Goal: Task Accomplishment & Management: Manage account settings

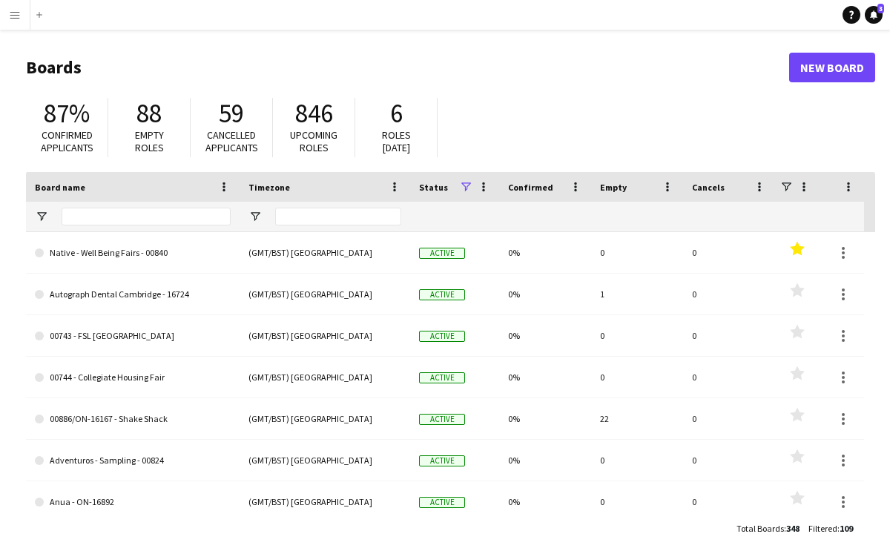
click at [10, 19] on app-icon "Menu" at bounding box center [15, 15] width 12 height 12
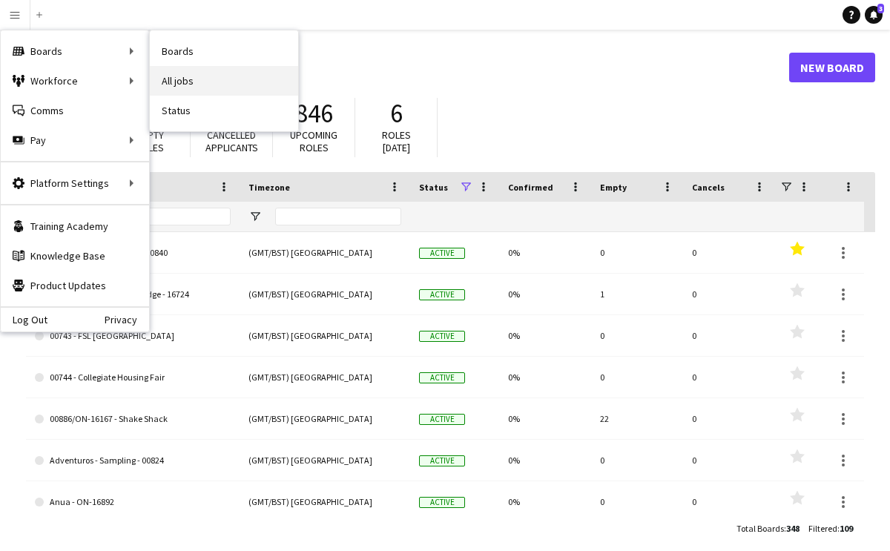
click at [181, 76] on link "All jobs" at bounding box center [224, 81] width 148 height 30
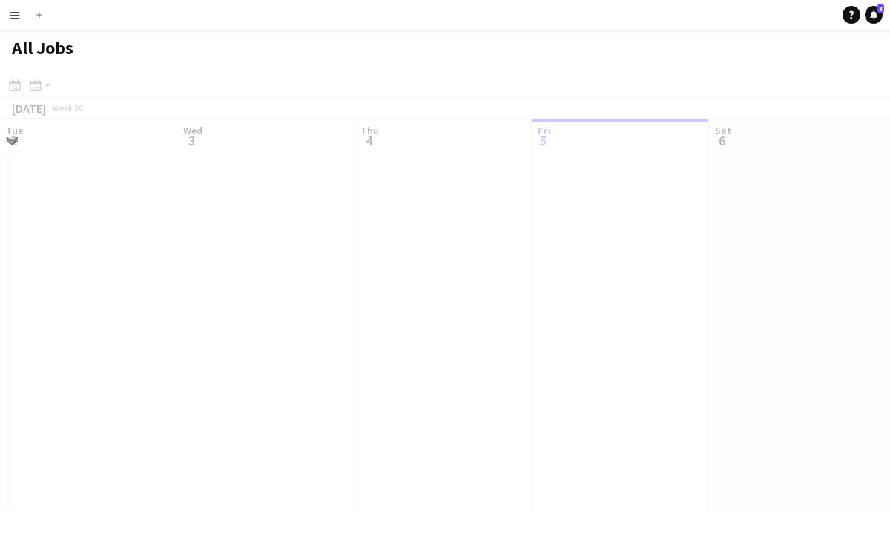
scroll to position [0, 354]
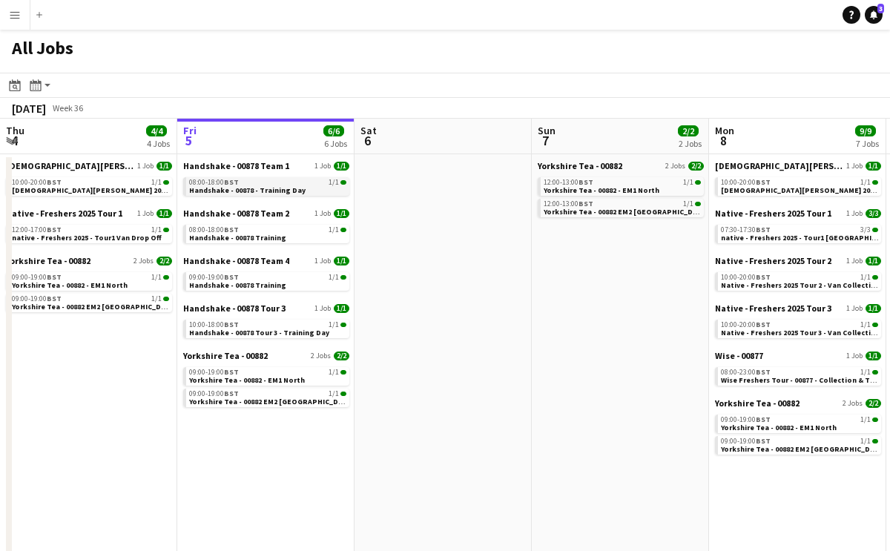
click at [274, 195] on app-brief-job-card "08:00-18:00 BST 1/1 Handshake - 00878 - Training Day" at bounding box center [266, 186] width 166 height 19
click at [271, 186] on span "Handshake - 00878 - Training Day" at bounding box center [247, 190] width 116 height 10
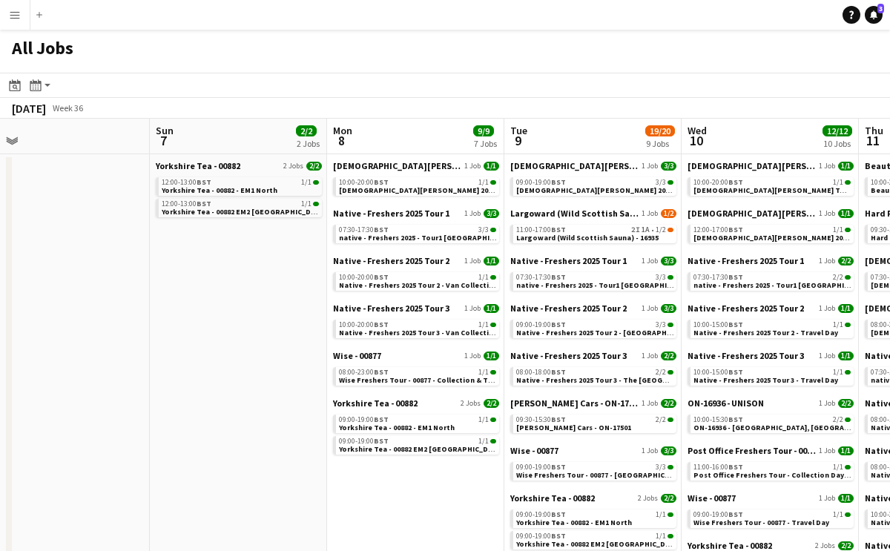
scroll to position [0, 742]
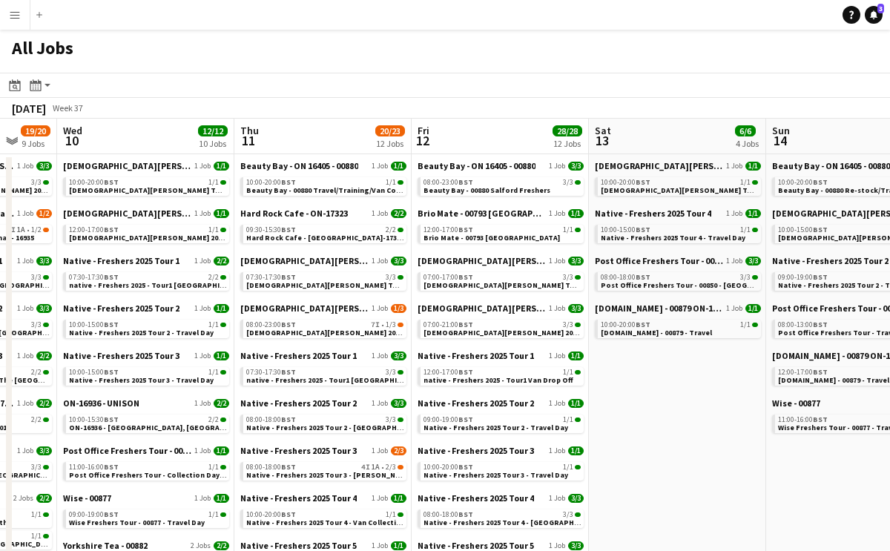
scroll to position [0, 664]
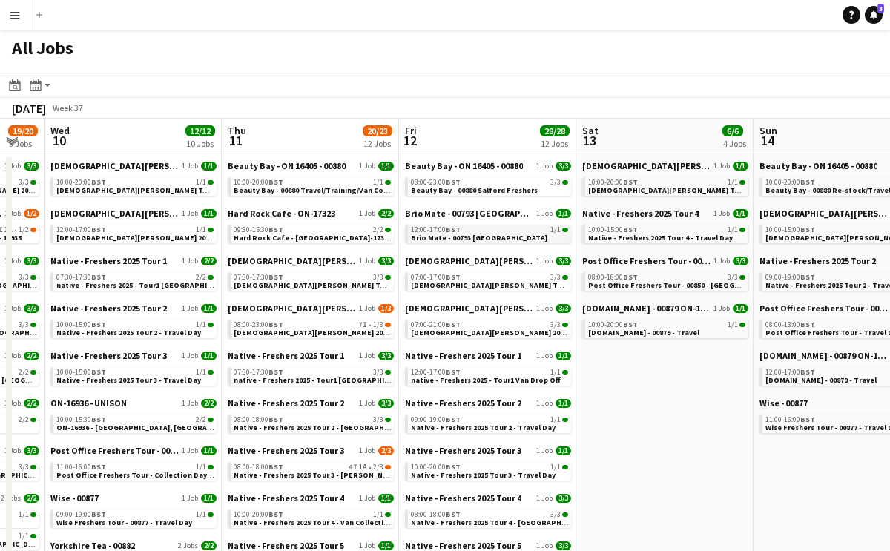
click at [476, 239] on span "Brio Mate - 00793 [GEOGRAPHIC_DATA]" at bounding box center [479, 238] width 136 height 10
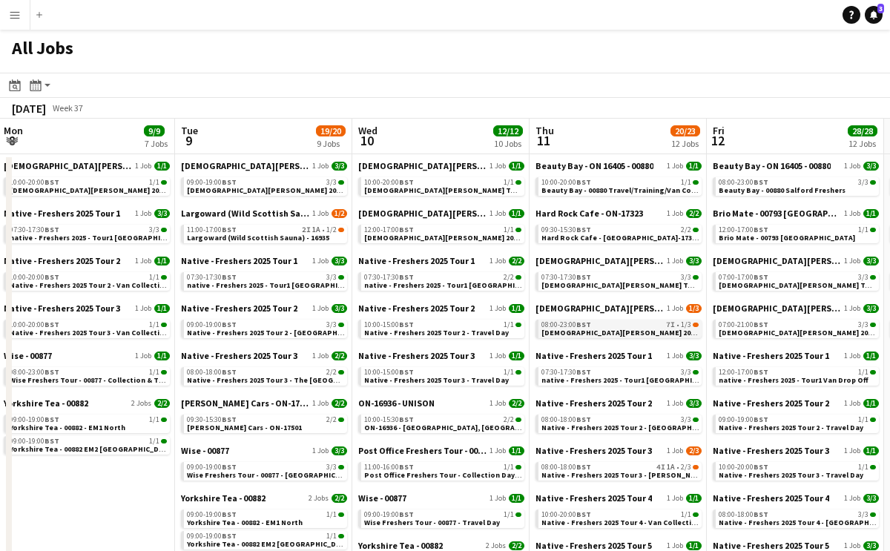
scroll to position [0, 355]
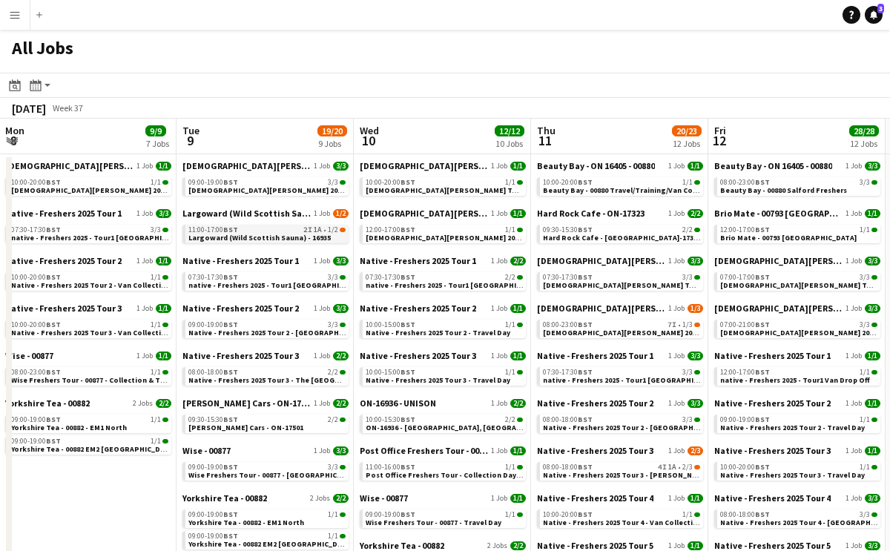
click at [283, 237] on span "Largoward (Wild Scottish Sauna) - 16935" at bounding box center [259, 238] width 142 height 10
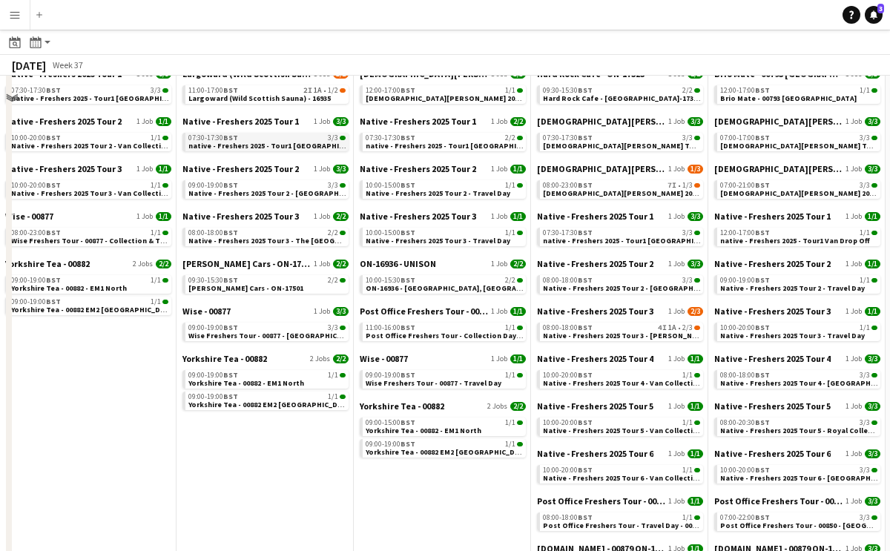
scroll to position [145, 0]
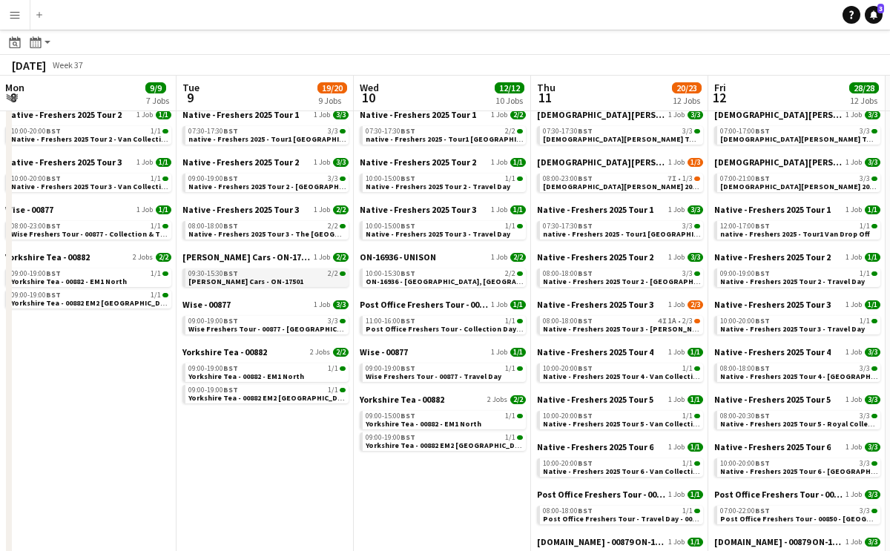
click at [264, 282] on span "[PERSON_NAME] Cars - ON-17501" at bounding box center [245, 282] width 115 height 10
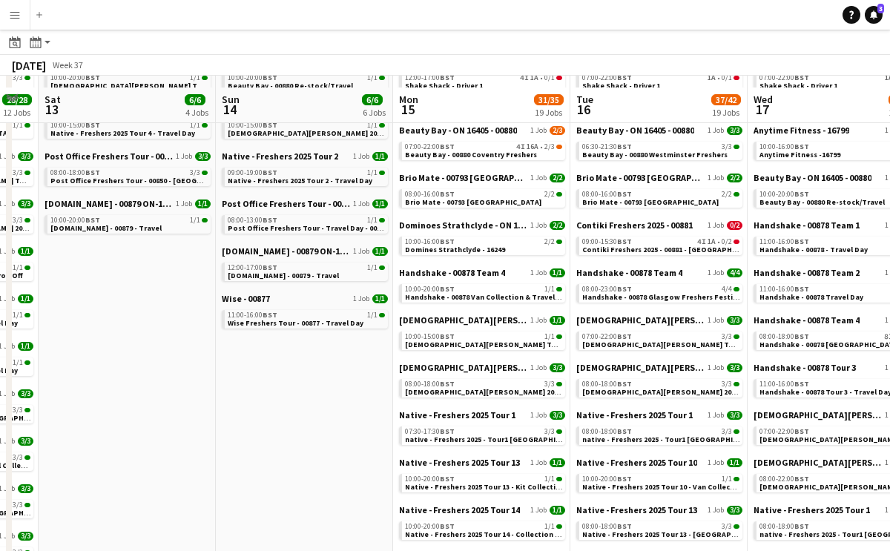
scroll to position [79, 0]
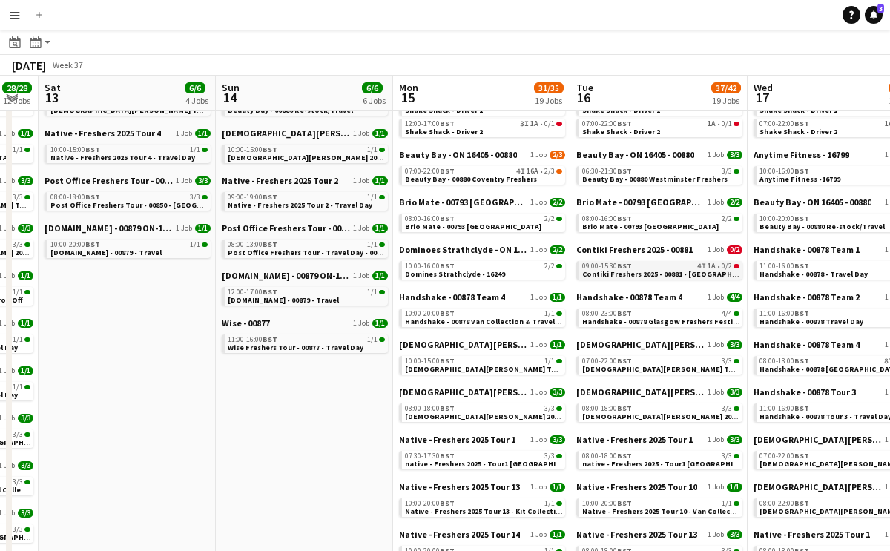
click at [622, 270] on span "Contiki Freshers 2025 - 00881 - Anglia Ruskin University - Cambridge" at bounding box center [751, 274] width 338 height 10
click at [475, 182] on span "Beauty Bay - 00880 Coventry Freshers" at bounding box center [471, 179] width 132 height 10
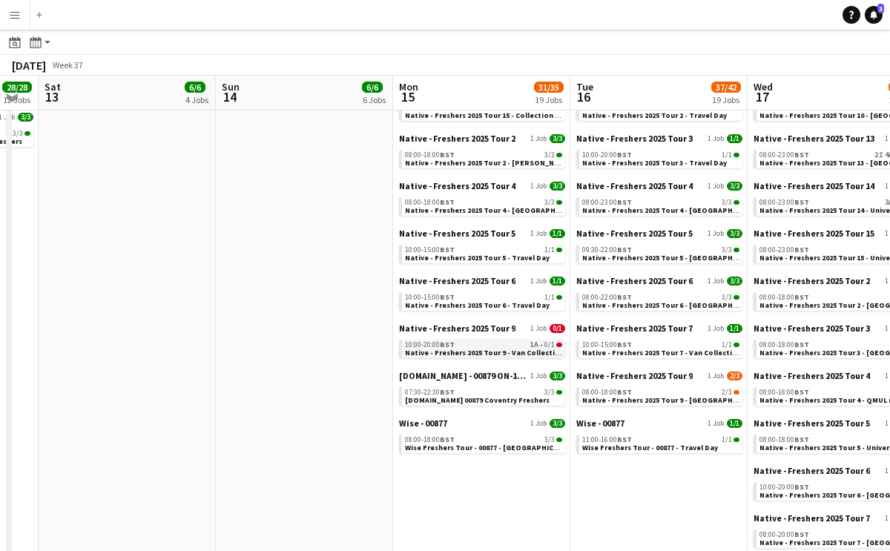
scroll to position [575, 0]
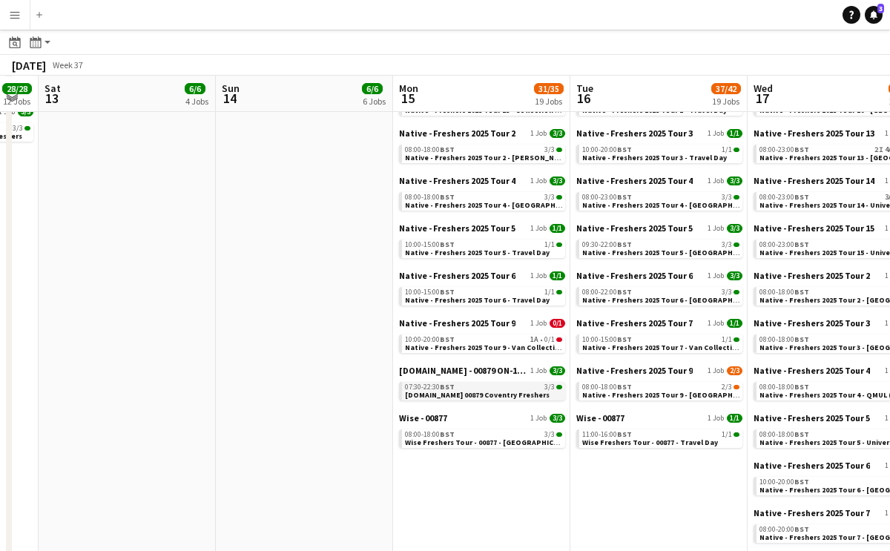
click at [464, 393] on span "[DOMAIN_NAME] 00879 Coventry Freshers" at bounding box center [477, 395] width 145 height 10
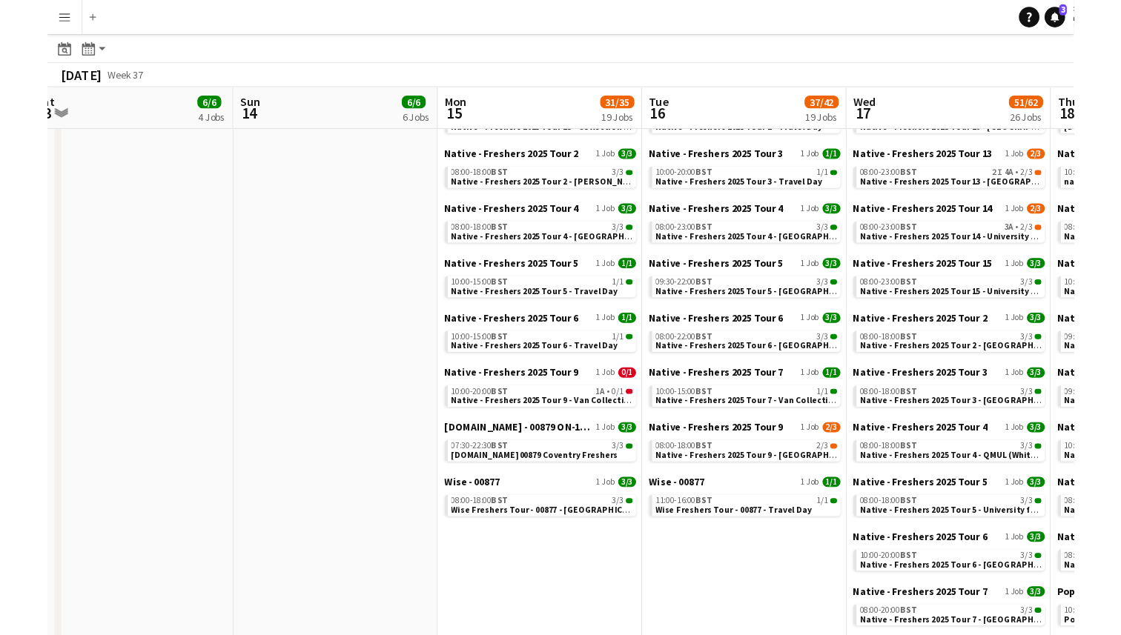
scroll to position [0, 552]
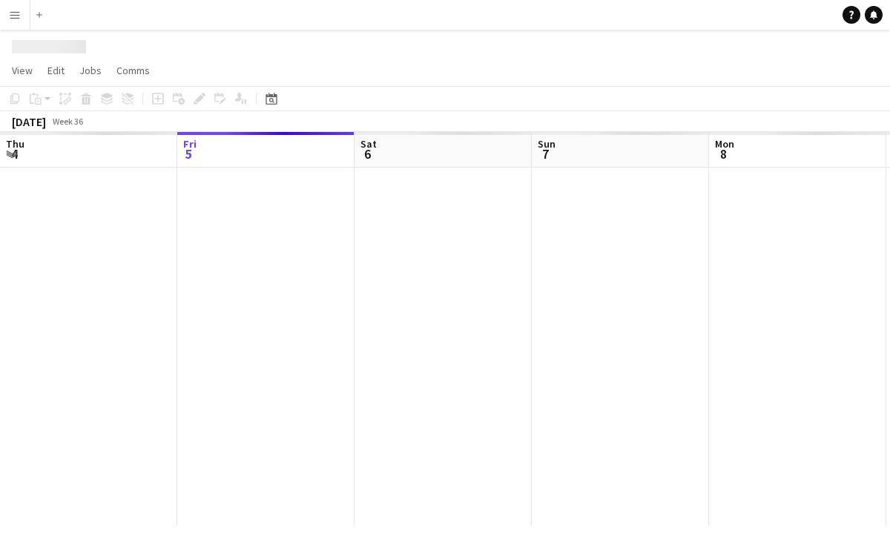
scroll to position [0, 509]
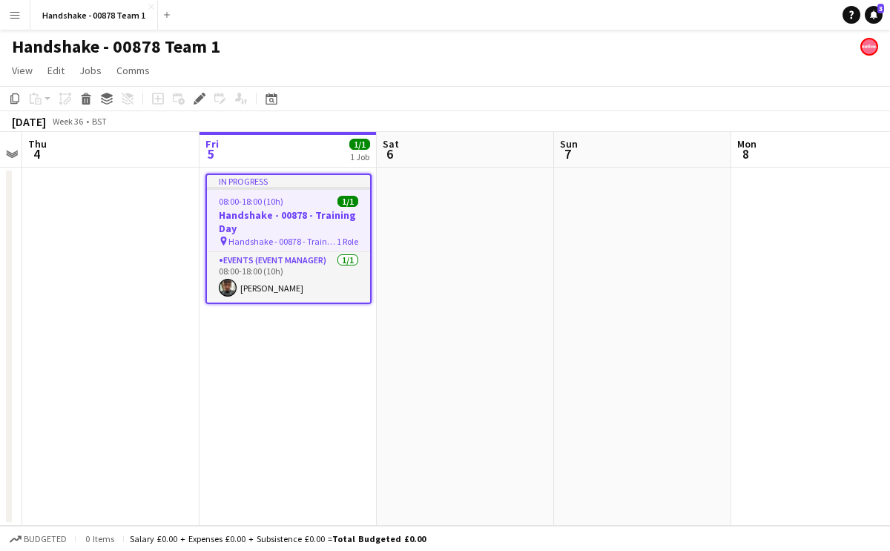
click at [17, 13] on app-icon "Menu" at bounding box center [15, 15] width 12 height 12
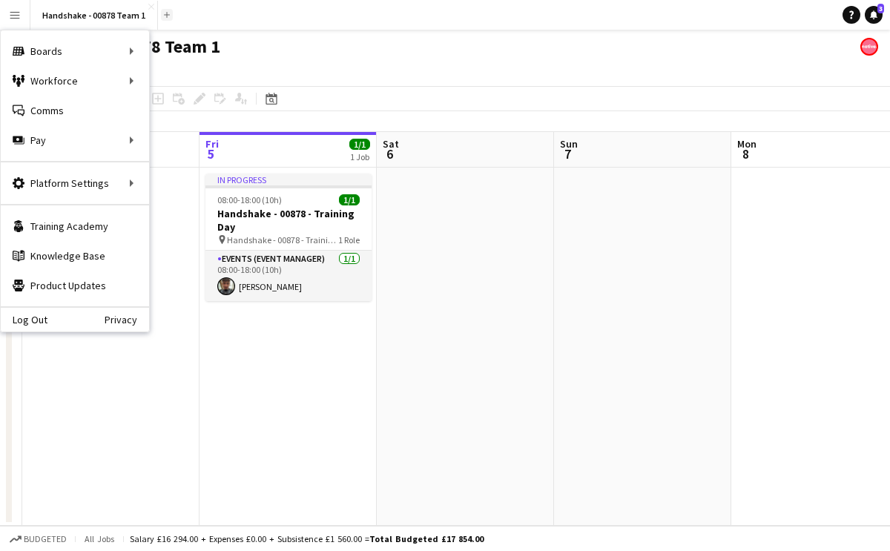
click at [164, 13] on app-icon "Add" at bounding box center [167, 15] width 6 height 6
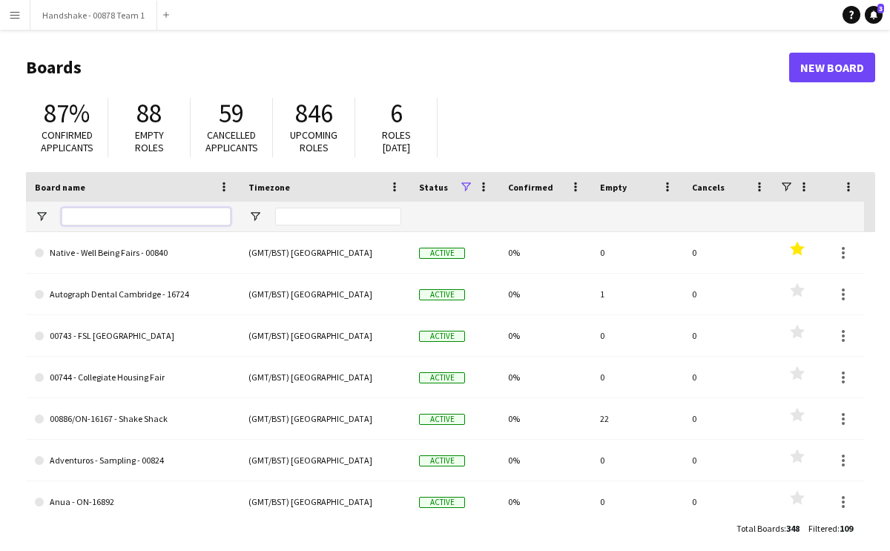
click at [146, 217] on input "Board name Filter Input" at bounding box center [146, 217] width 169 height 18
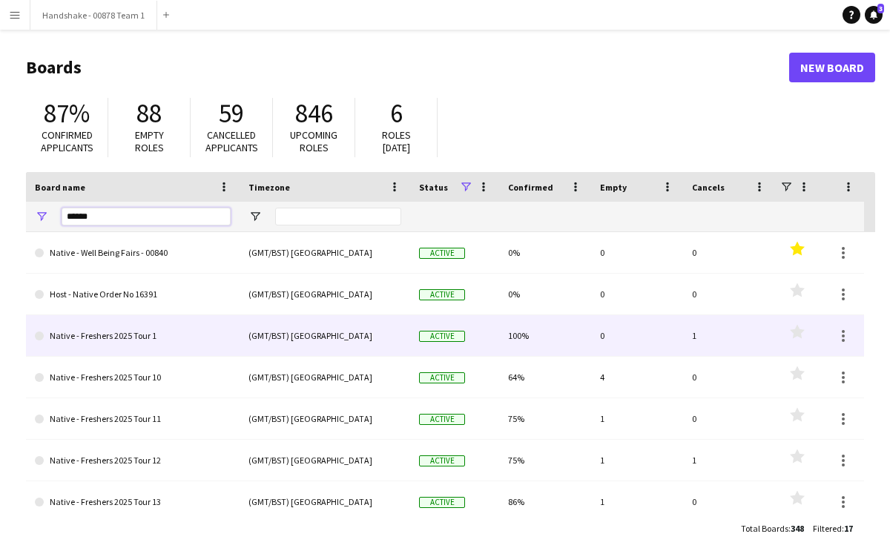
type input "******"
click at [171, 331] on link "Native - Freshers 2025 Tour 1" at bounding box center [133, 336] width 196 height 42
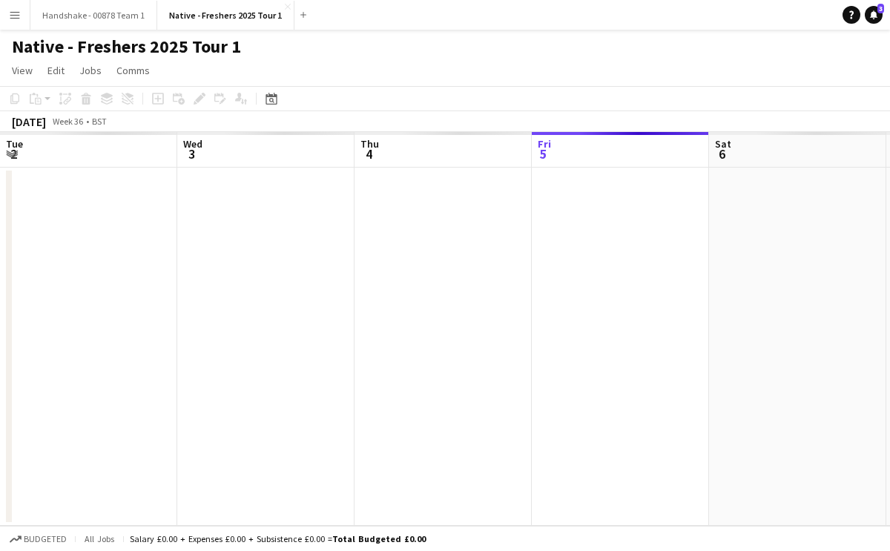
scroll to position [0, 354]
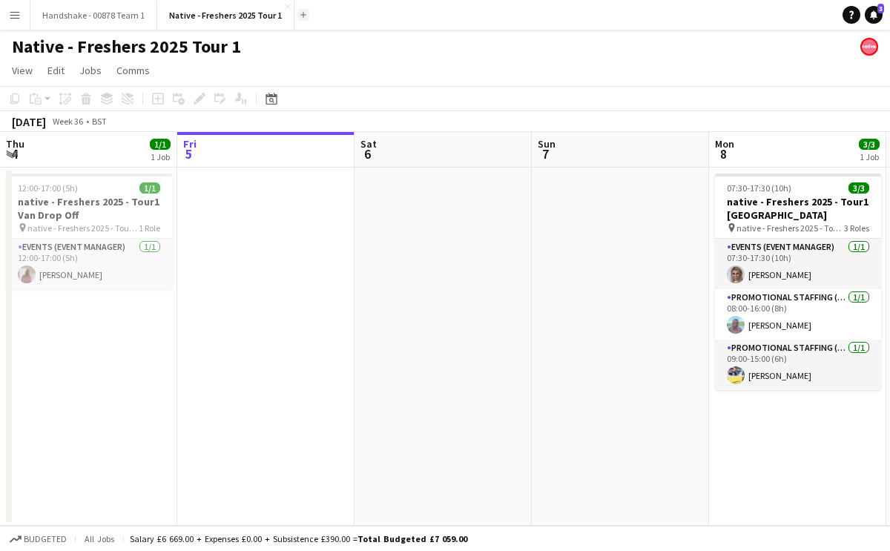
click at [298, 20] on button "Add" at bounding box center [303, 15] width 12 height 12
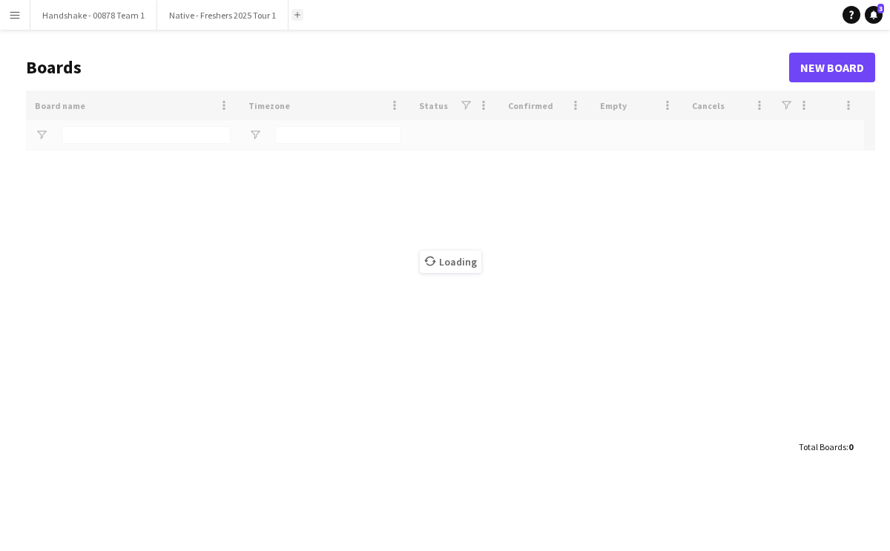
type input "******"
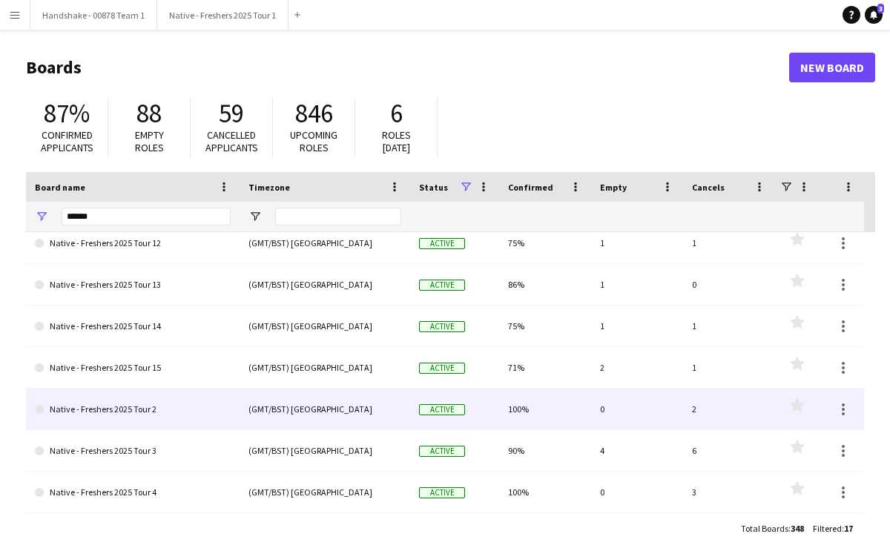
click at [174, 408] on link "Native - Freshers 2025 Tour 2" at bounding box center [133, 410] width 196 height 42
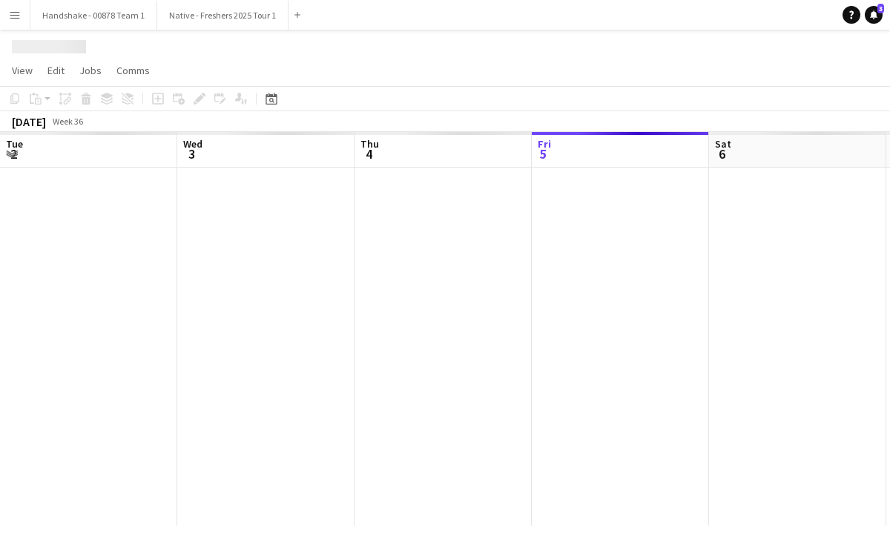
scroll to position [0, 354]
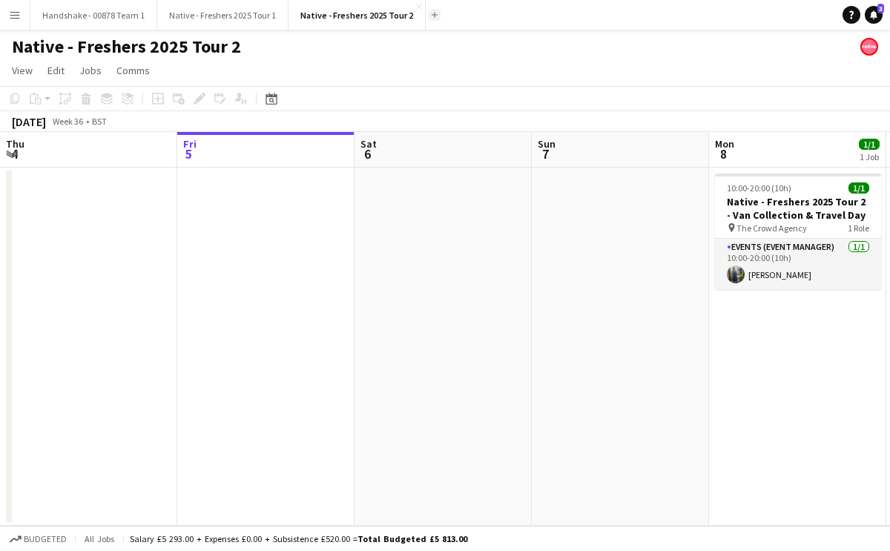
click at [432, 12] on app-icon "Add" at bounding box center [435, 15] width 6 height 6
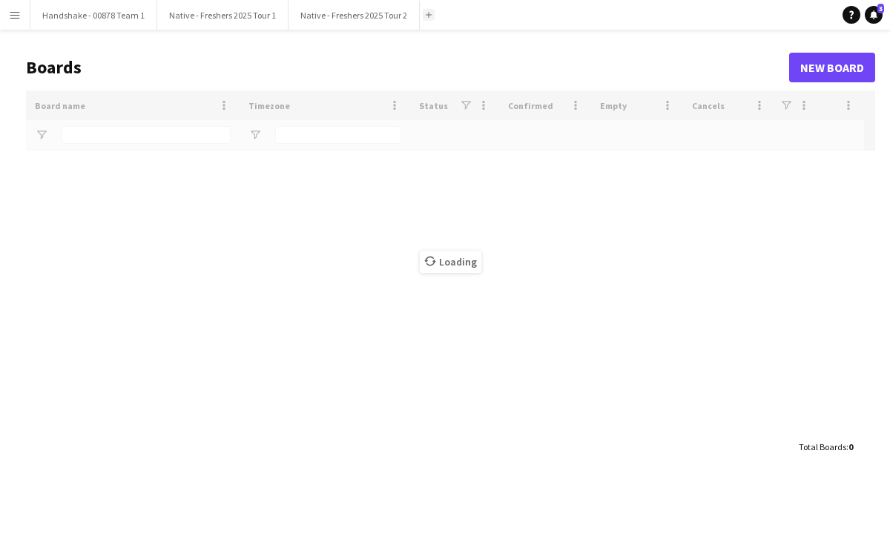
type input "******"
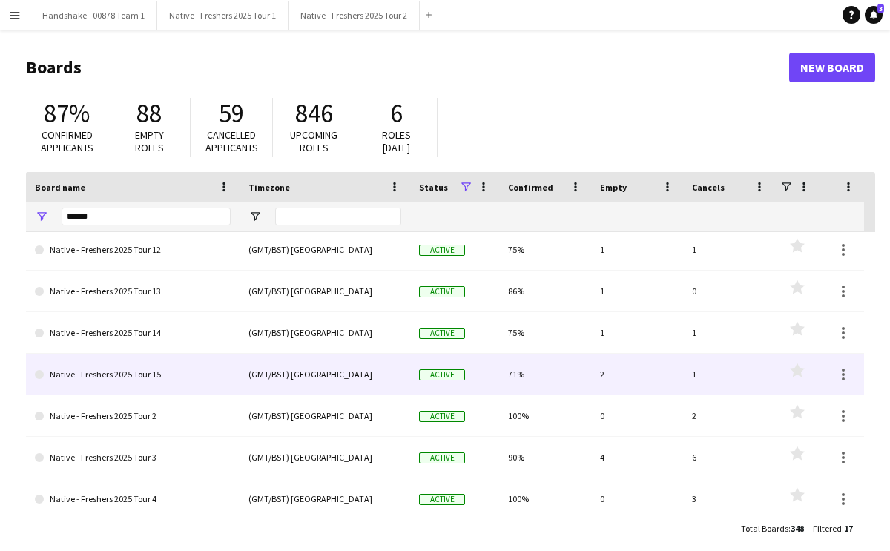
scroll to position [225, 0]
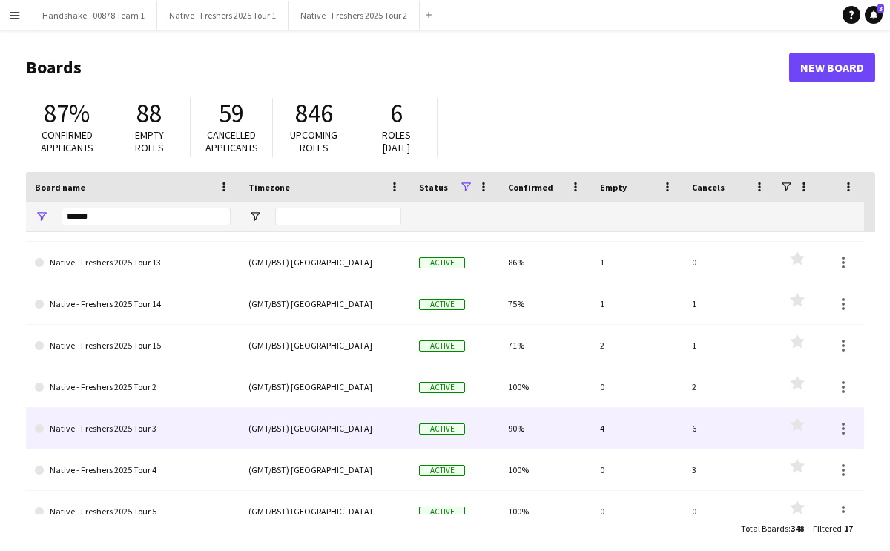
click at [191, 423] on link "Native - Freshers 2025 Tour 3" at bounding box center [133, 429] width 196 height 42
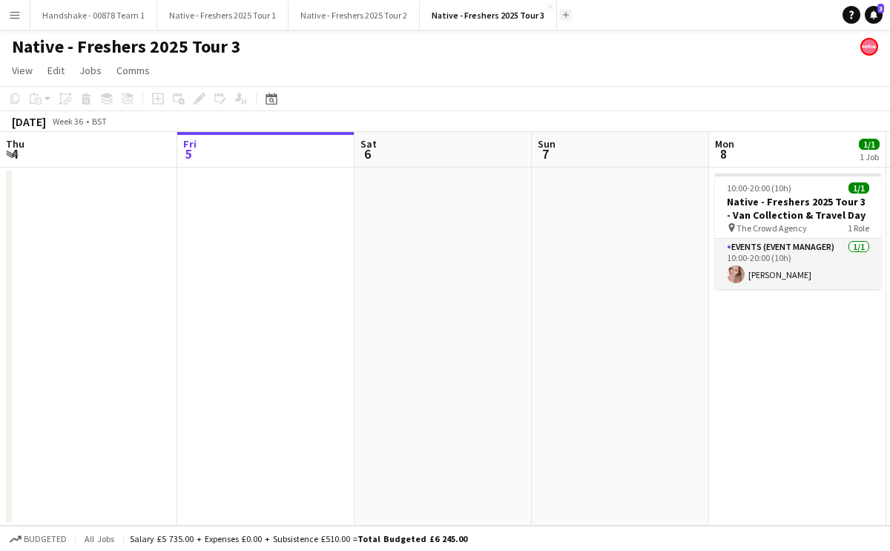
click at [563, 14] on app-icon "Add" at bounding box center [566, 15] width 6 height 6
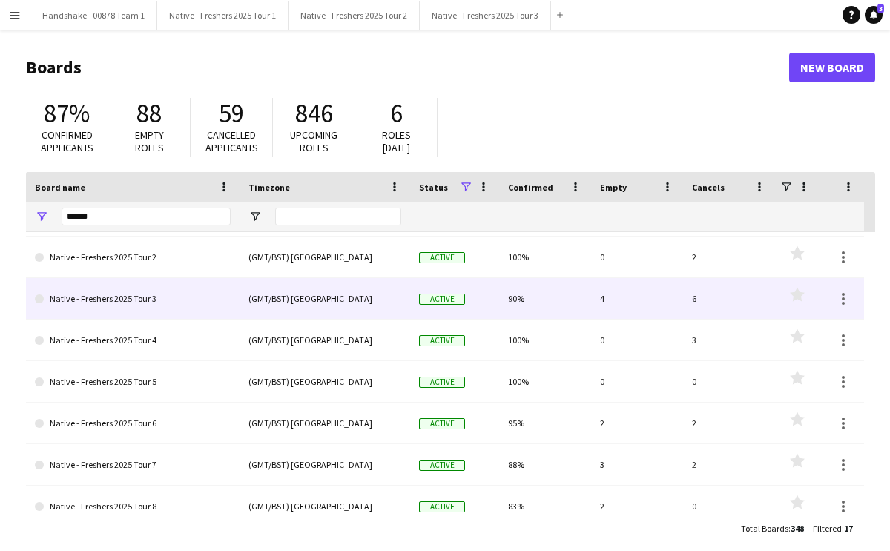
click at [202, 303] on link "Native - Freshers 2025 Tour 3" at bounding box center [133, 299] width 196 height 42
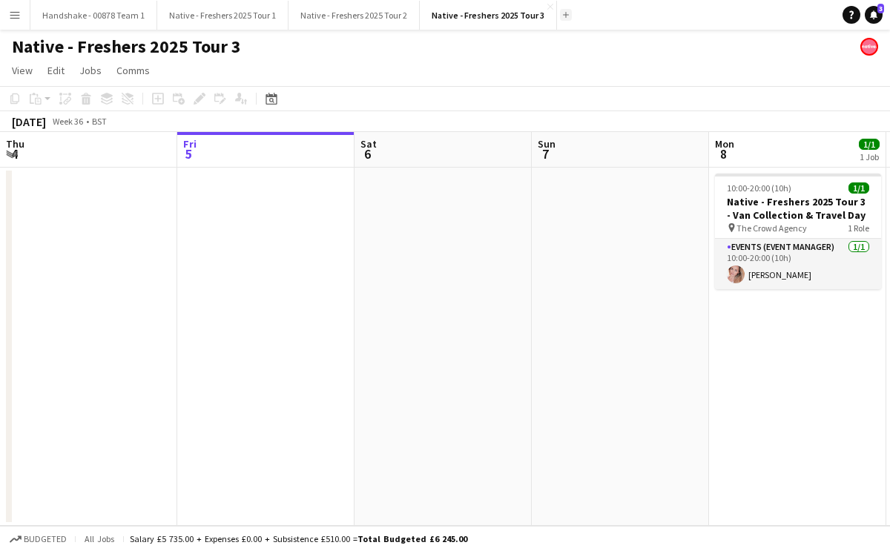
click at [563, 16] on app-icon "Add" at bounding box center [566, 15] width 6 height 6
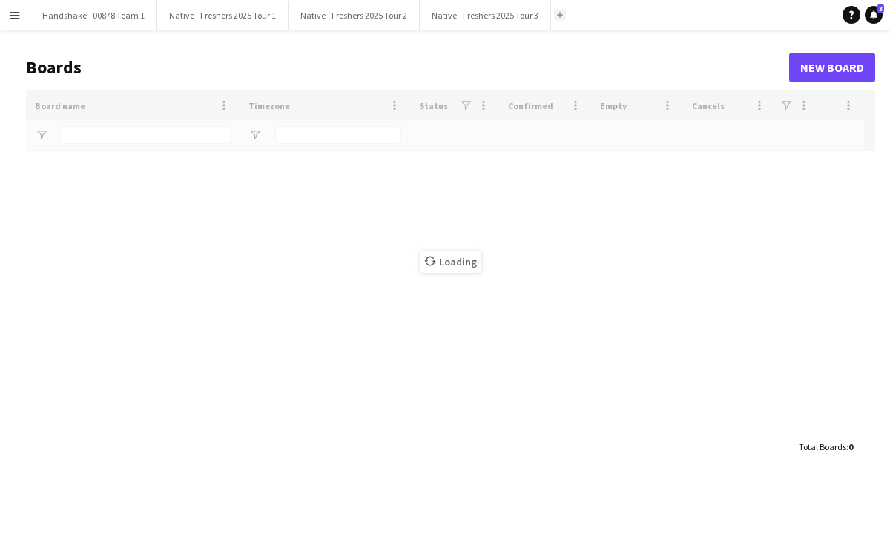
type input "******"
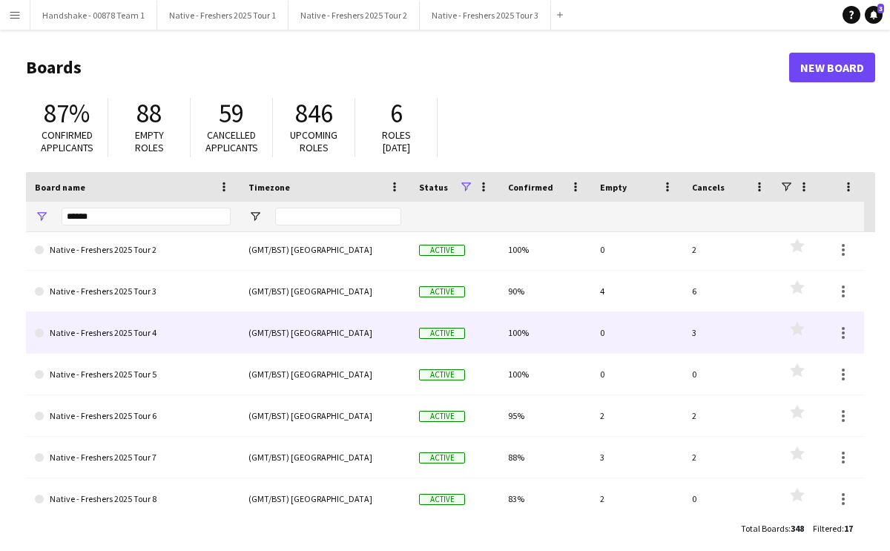
click at [197, 350] on link "Native - Freshers 2025 Tour 4" at bounding box center [133, 333] width 196 height 42
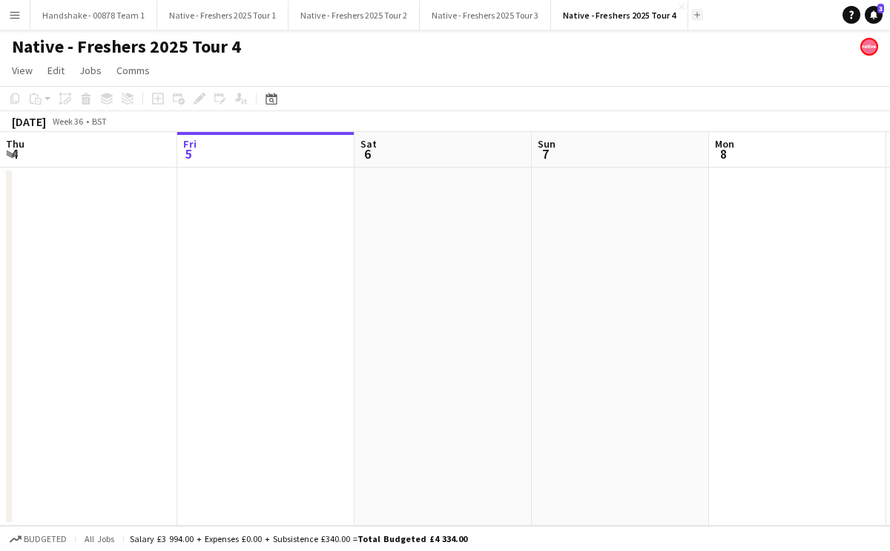
click at [694, 17] on app-icon "Add" at bounding box center [697, 15] width 6 height 6
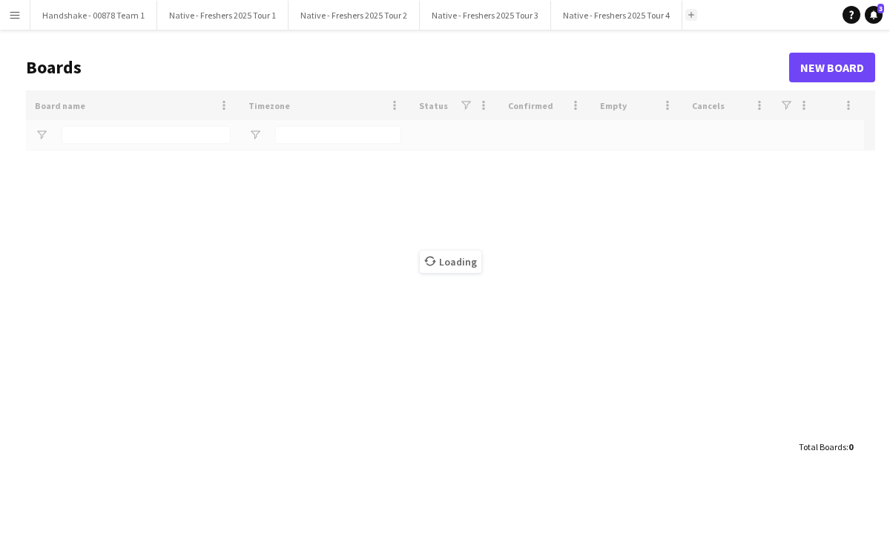
type input "******"
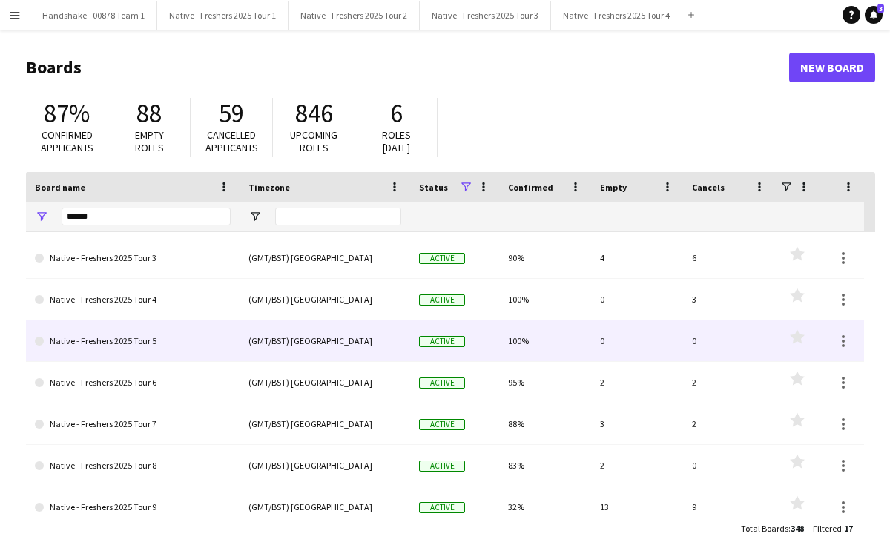
click at [188, 345] on link "Native - Freshers 2025 Tour 5" at bounding box center [133, 341] width 196 height 42
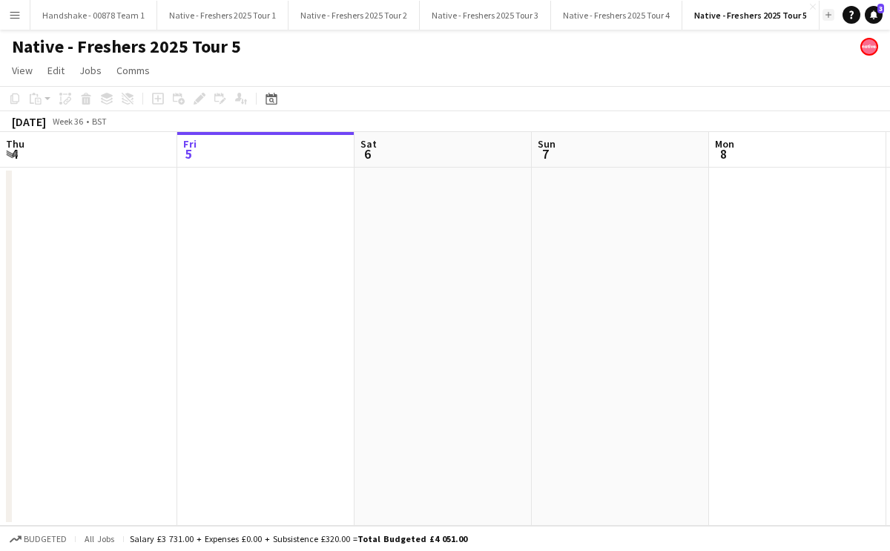
click at [825, 16] on app-icon "Add" at bounding box center [828, 15] width 6 height 6
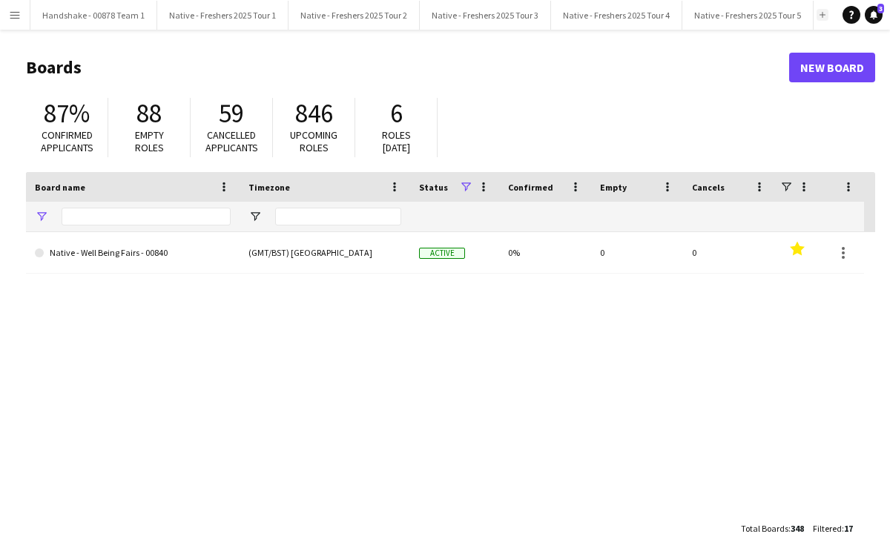
type input "******"
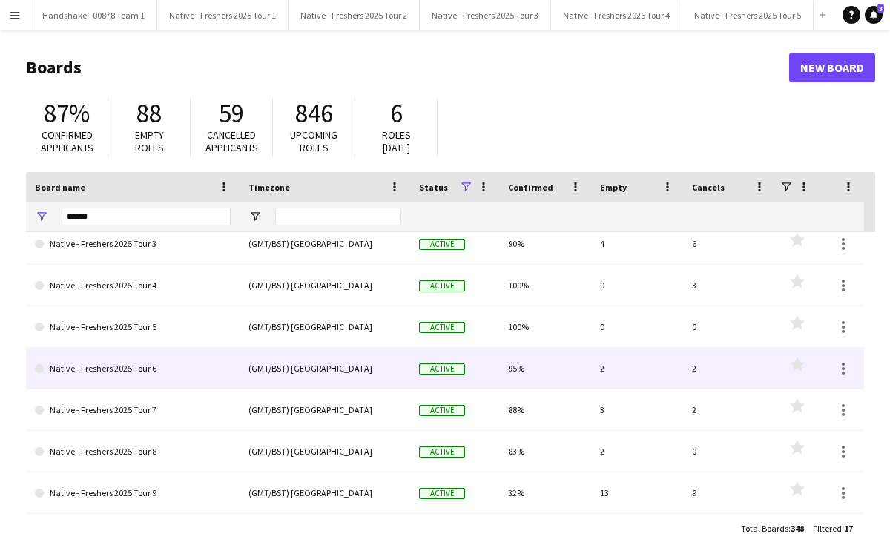
click at [188, 376] on link "Native - Freshers 2025 Tour 6" at bounding box center [133, 369] width 196 height 42
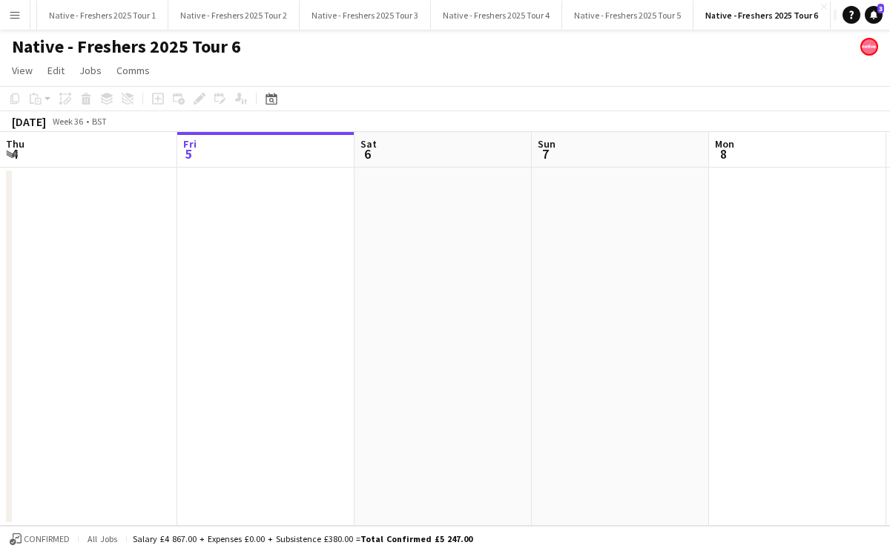
click at [836, 14] on app-icon "Add" at bounding box center [839, 15] width 6 height 6
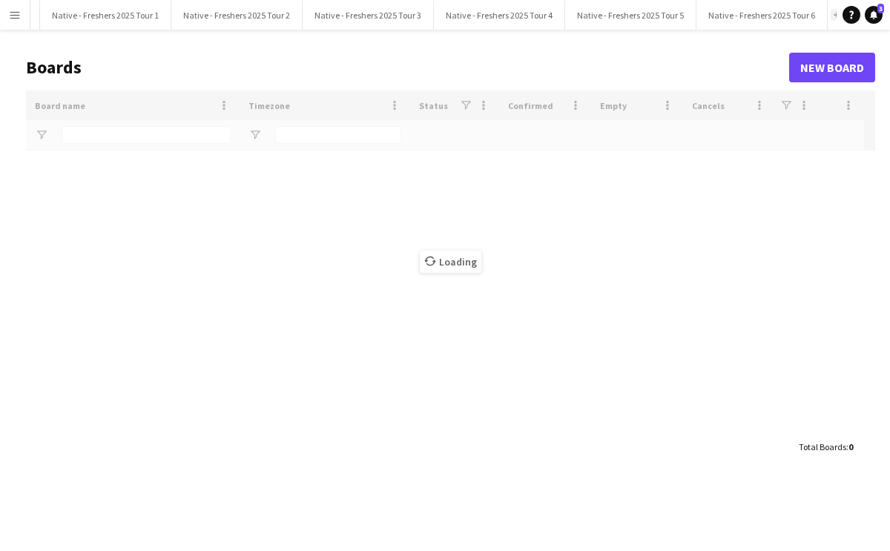
type input "******"
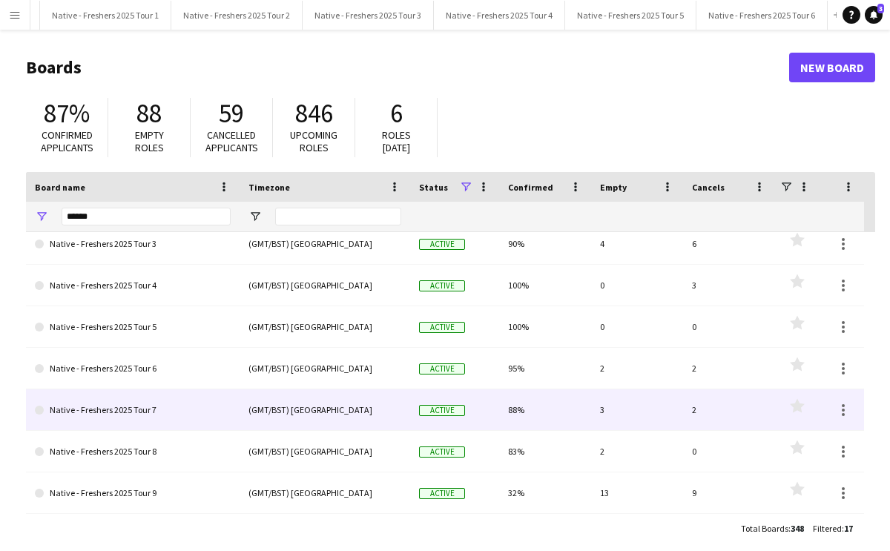
click at [170, 420] on link "Native - Freshers 2025 Tour 7" at bounding box center [133, 410] width 196 height 42
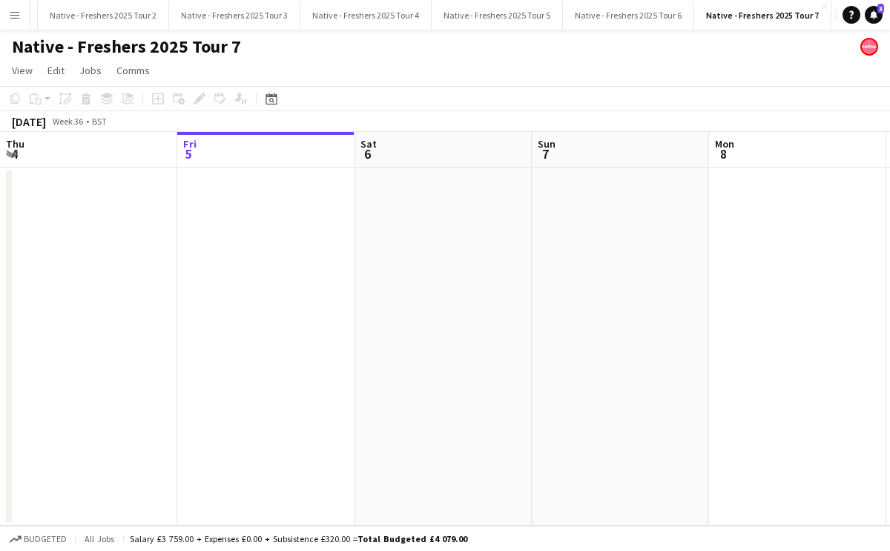
click at [837, 13] on app-icon "Add" at bounding box center [840, 15] width 6 height 6
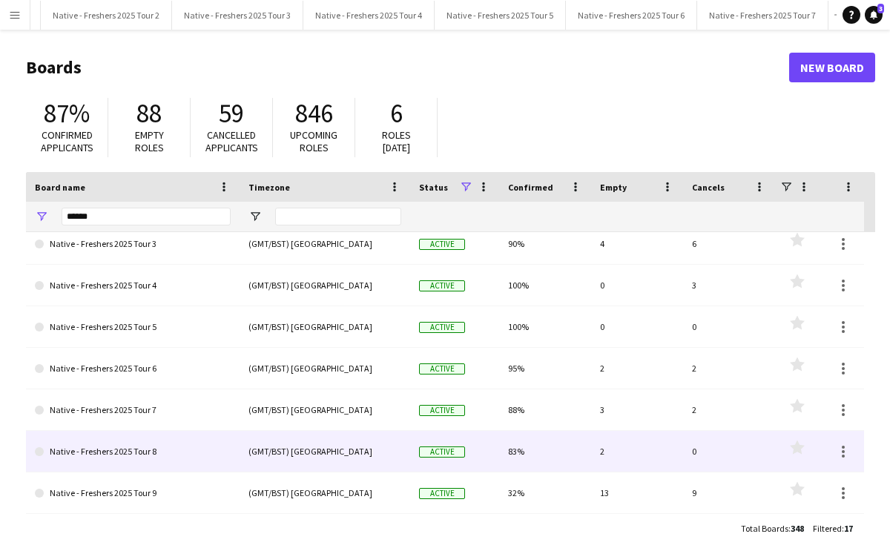
click at [182, 447] on link "Native - Freshers 2025 Tour 8" at bounding box center [133, 452] width 196 height 42
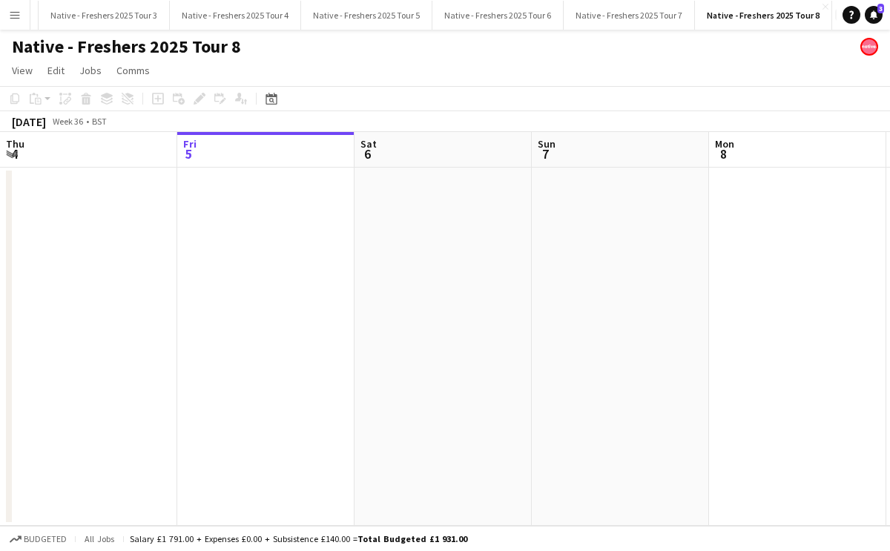
click at [835, 19] on button "Add" at bounding box center [841, 15] width 12 height 12
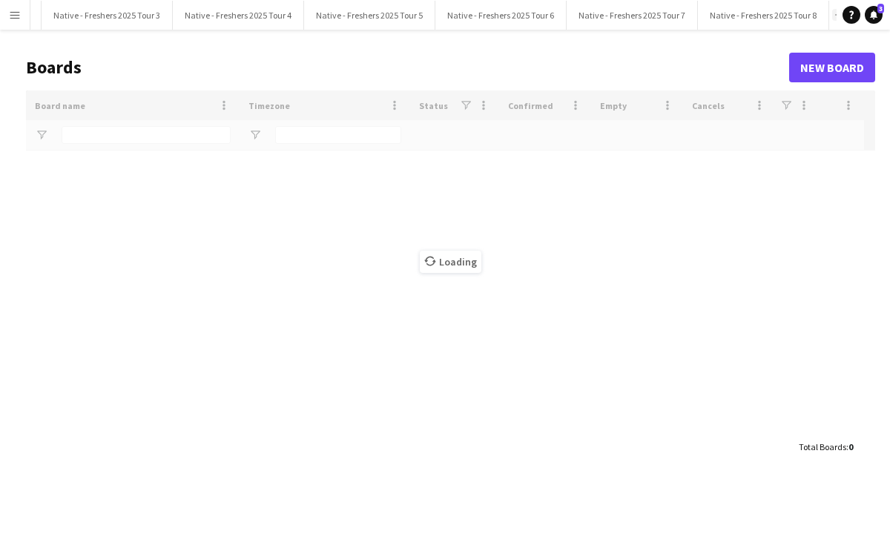
type input "******"
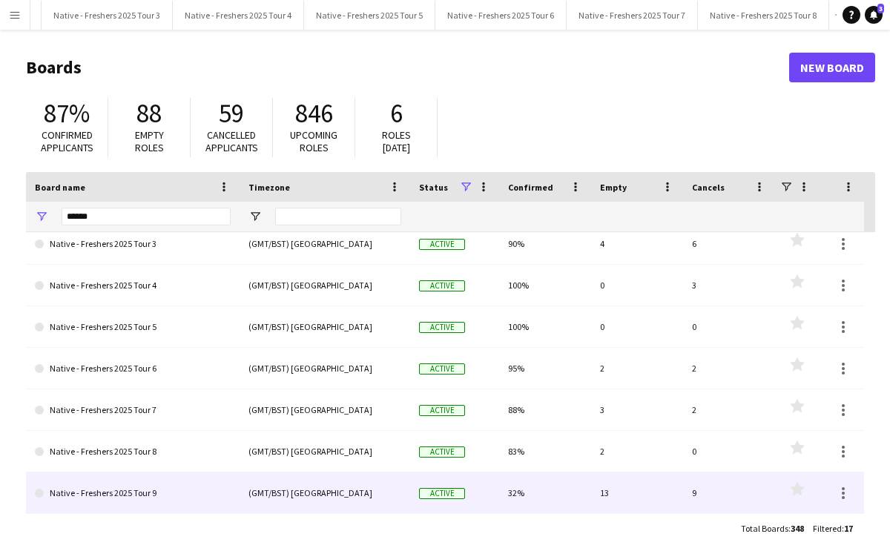
click at [182, 484] on link "Native - Freshers 2025 Tour 9" at bounding box center [133, 493] width 196 height 42
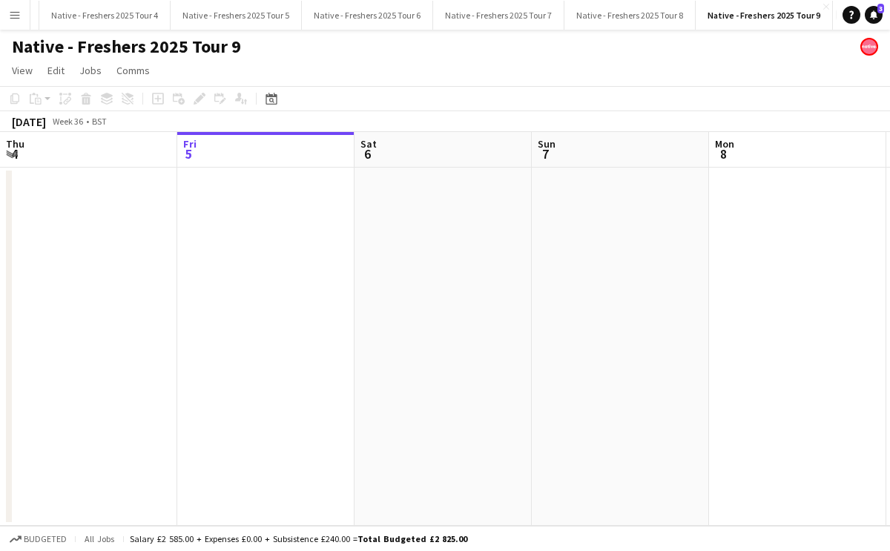
click at [836, 16] on button "Add" at bounding box center [842, 15] width 12 height 12
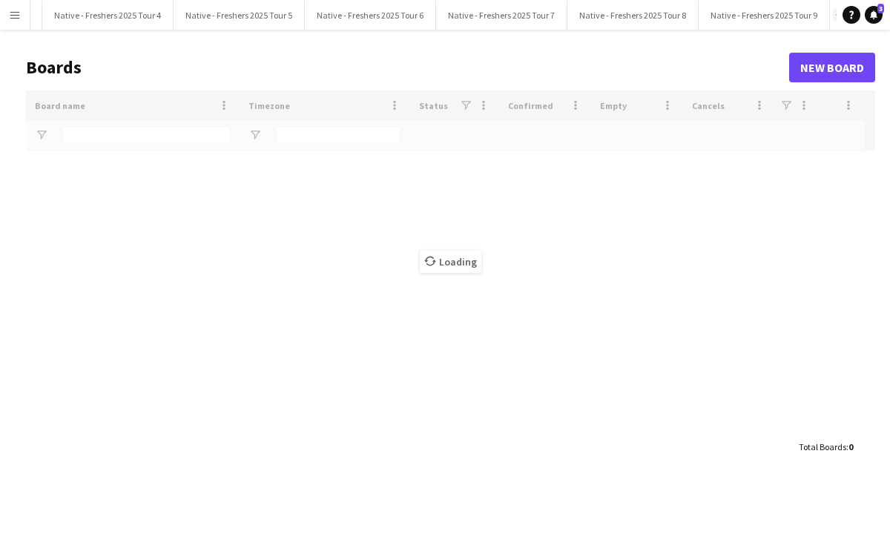
type input "******"
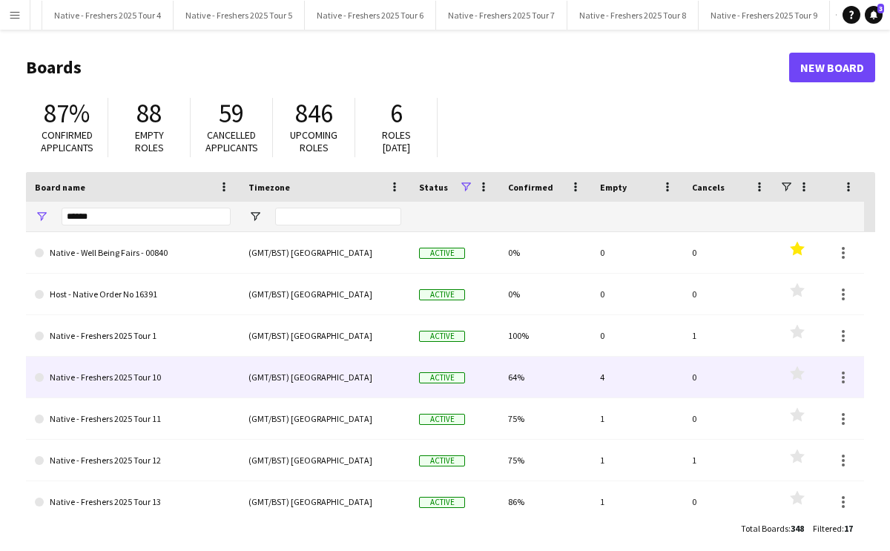
click at [182, 381] on link "Native - Freshers 2025 Tour 10" at bounding box center [133, 378] width 196 height 42
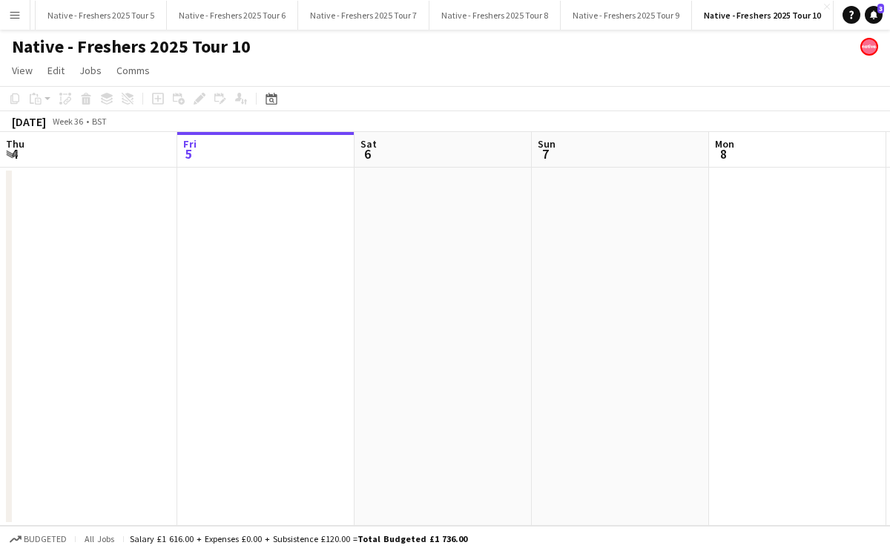
click at [836, 14] on button "Add" at bounding box center [842, 15] width 12 height 12
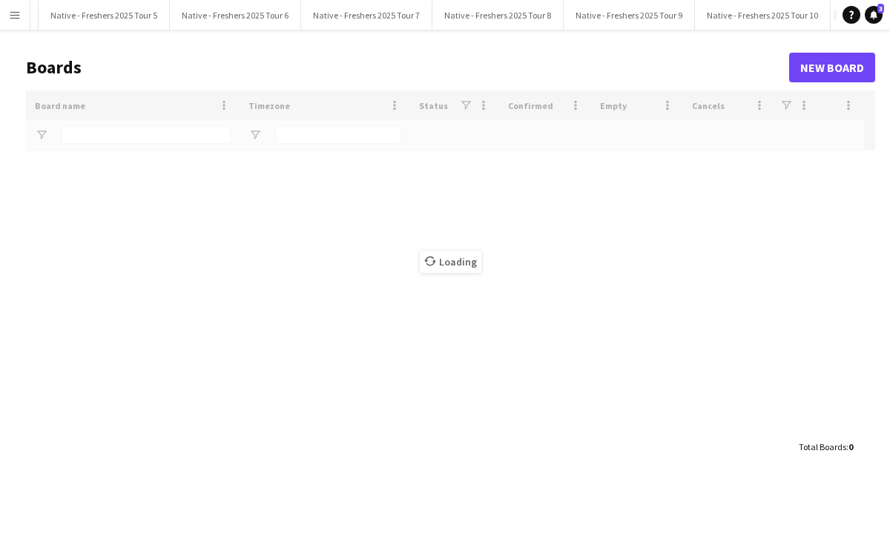
type input "******"
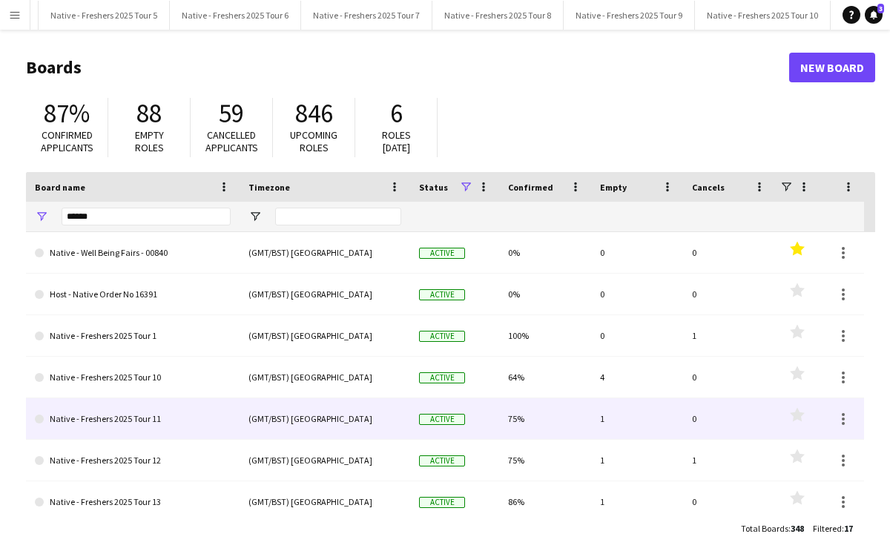
click at [152, 423] on link "Native - Freshers 2025 Tour 11" at bounding box center [133, 419] width 196 height 42
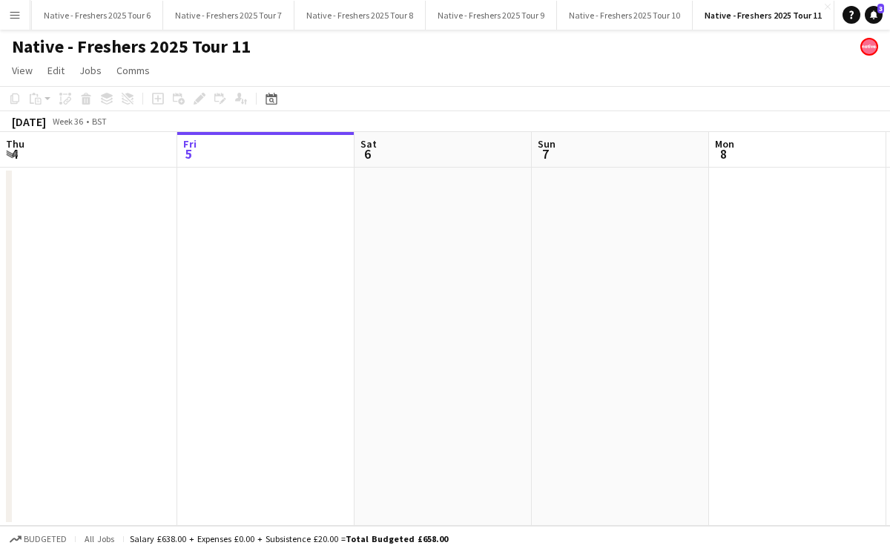
click at [840, 17] on app-icon "Add" at bounding box center [843, 15] width 6 height 6
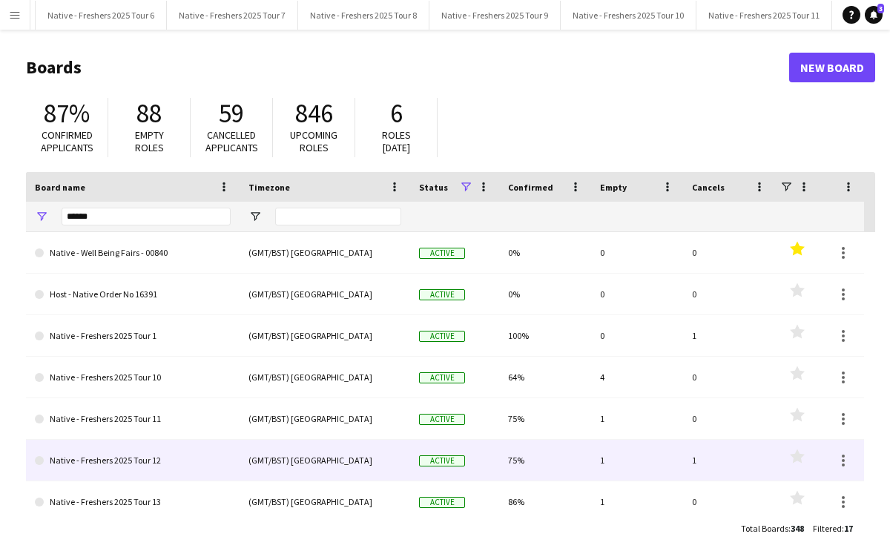
click at [190, 457] on link "Native - Freshers 2025 Tour 12" at bounding box center [133, 461] width 196 height 42
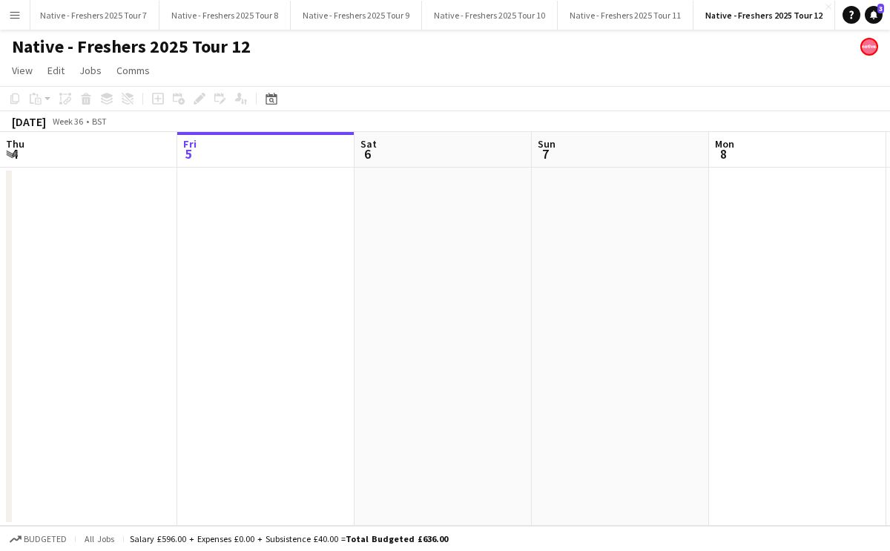
click at [838, 18] on button "Add" at bounding box center [844, 15] width 12 height 12
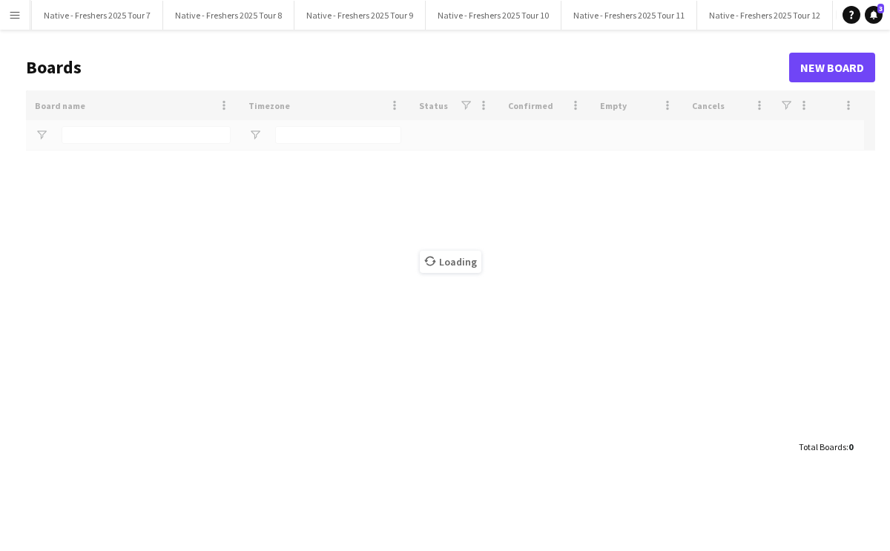
type input "******"
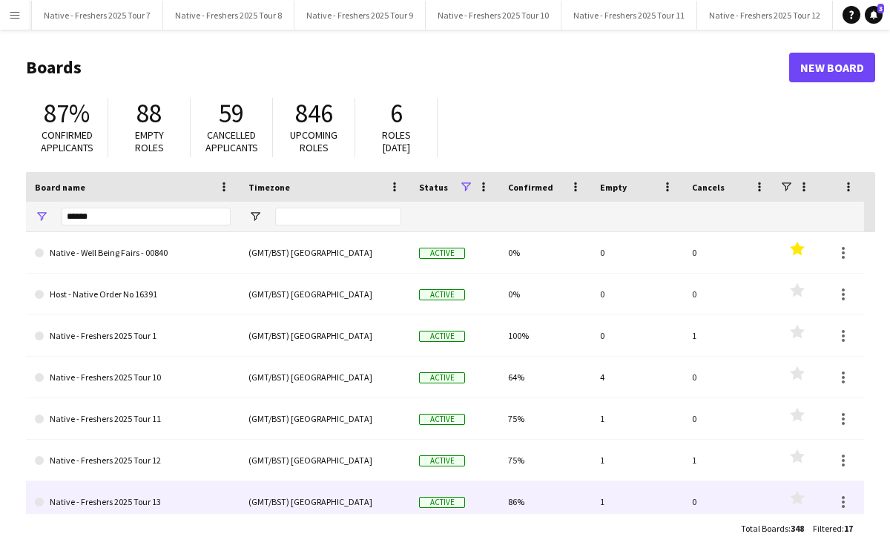
click at [190, 503] on link "Native - Freshers 2025 Tour 13" at bounding box center [133, 502] width 196 height 42
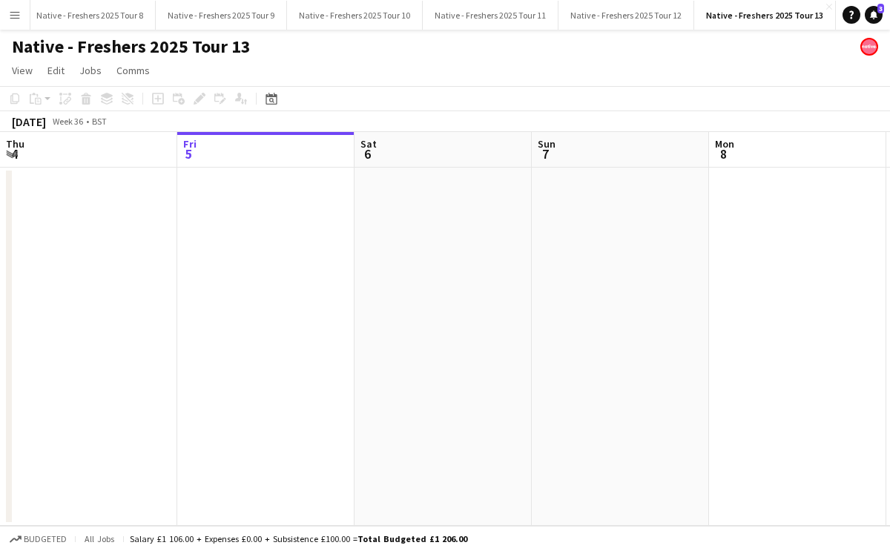
click at [842, 16] on app-icon "Add" at bounding box center [845, 15] width 6 height 6
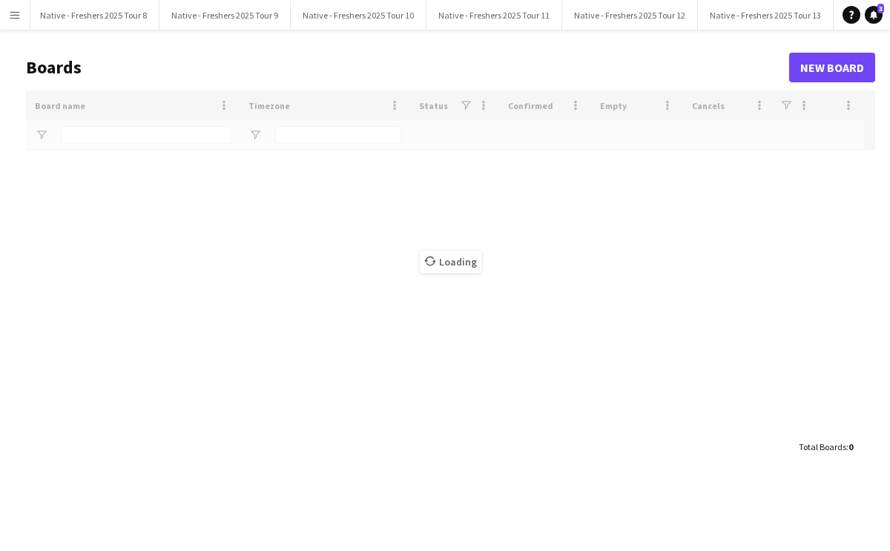
type input "******"
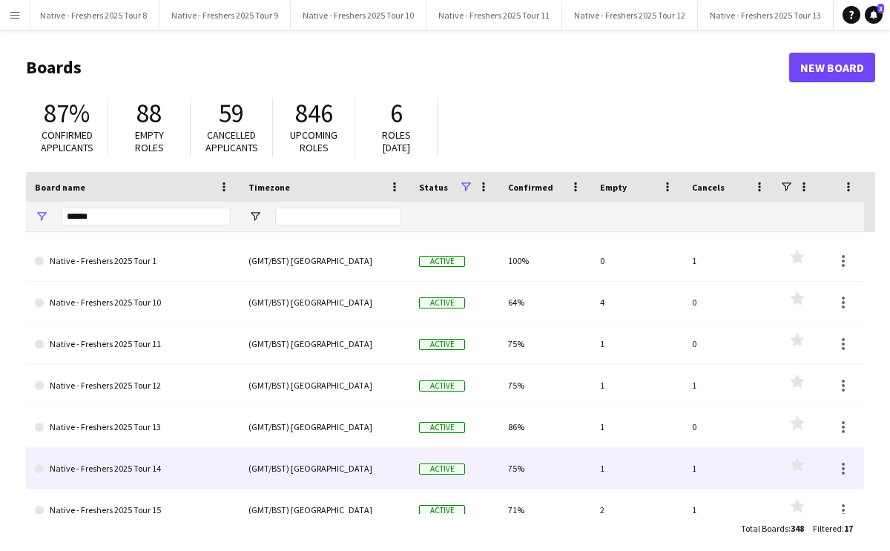
click at [168, 463] on link "Native - Freshers 2025 Tour 14" at bounding box center [133, 469] width 196 height 42
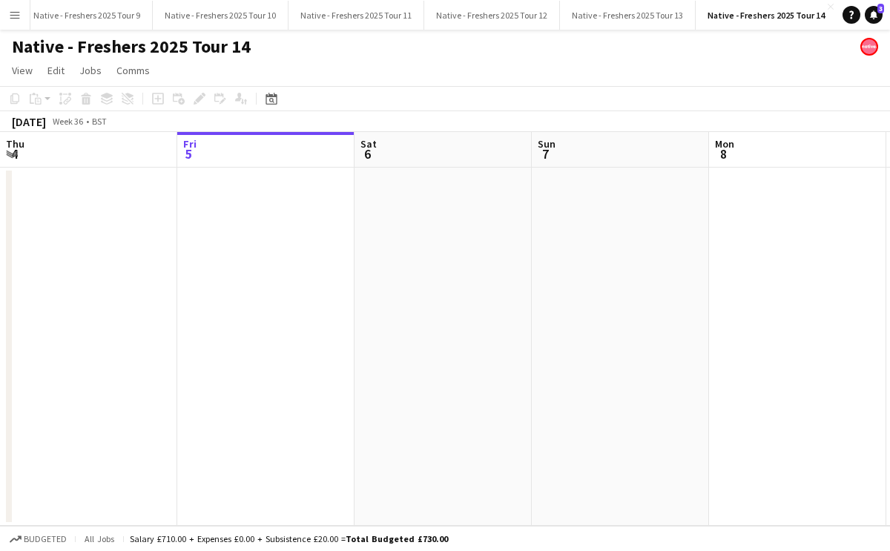
click at [843, 16] on app-icon "Add" at bounding box center [846, 15] width 6 height 6
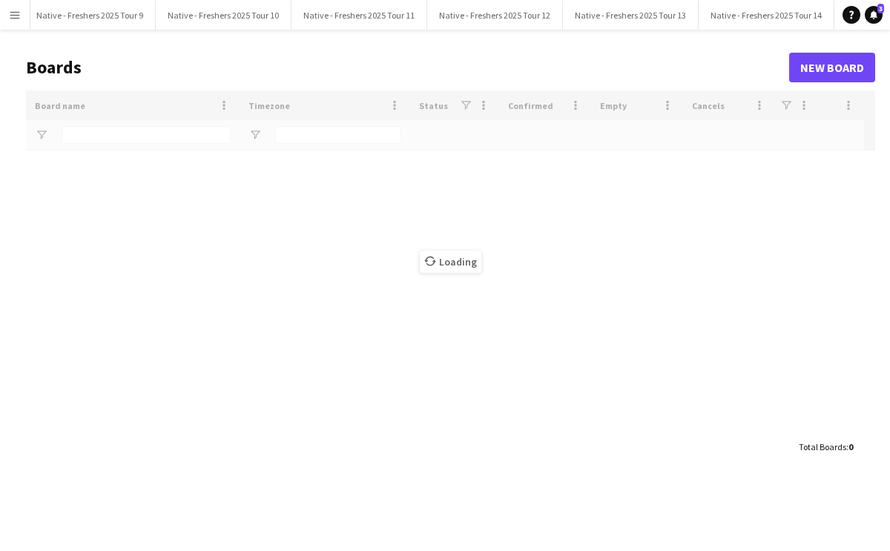
type input "******"
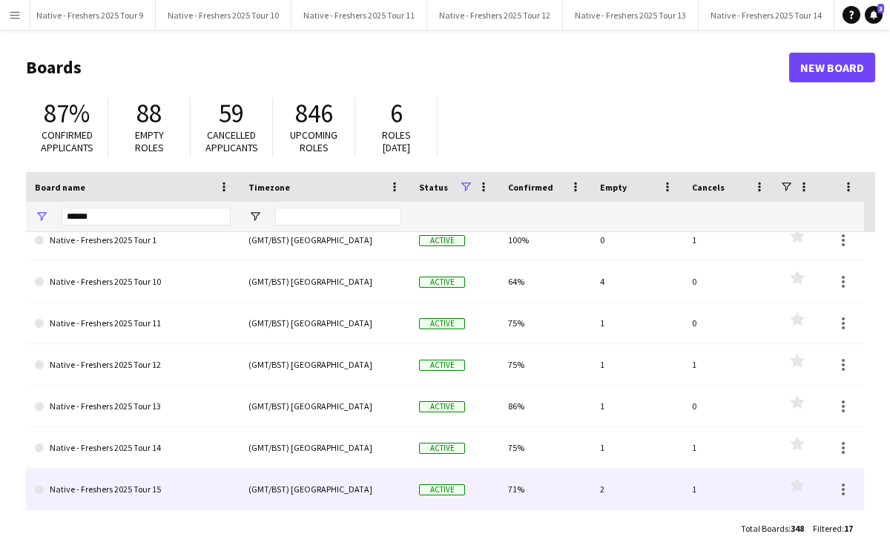
click at [204, 483] on link "Native - Freshers 2025 Tour 15" at bounding box center [133, 490] width 196 height 42
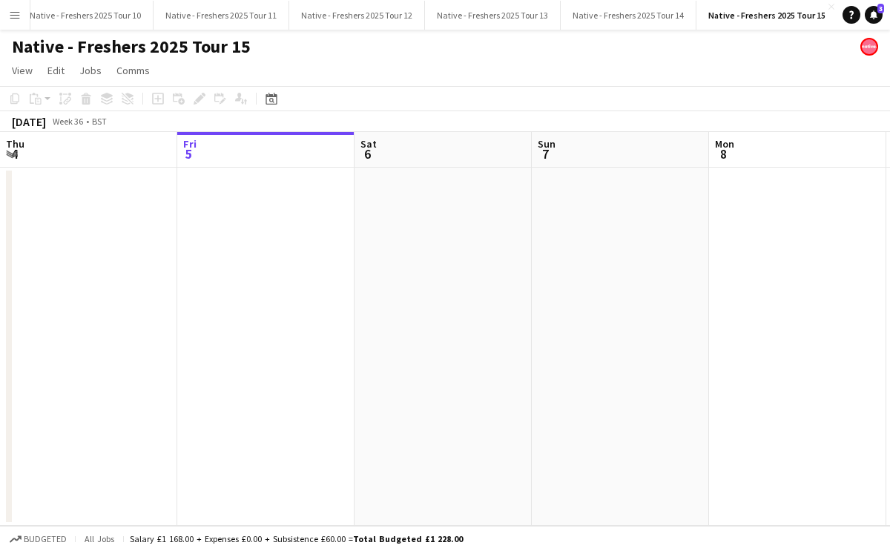
click at [841, 16] on button "Add" at bounding box center [847, 15] width 12 height 12
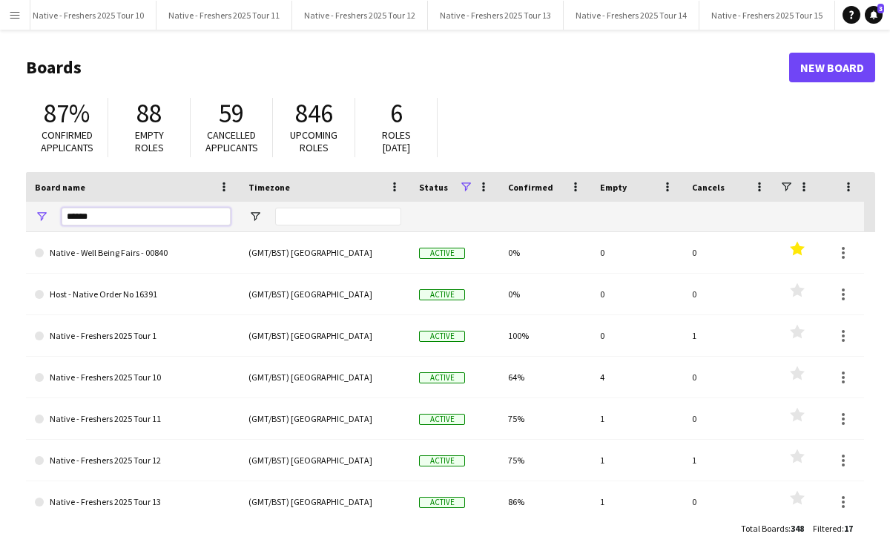
click at [174, 211] on input "******" at bounding box center [146, 217] width 169 height 18
type input "*"
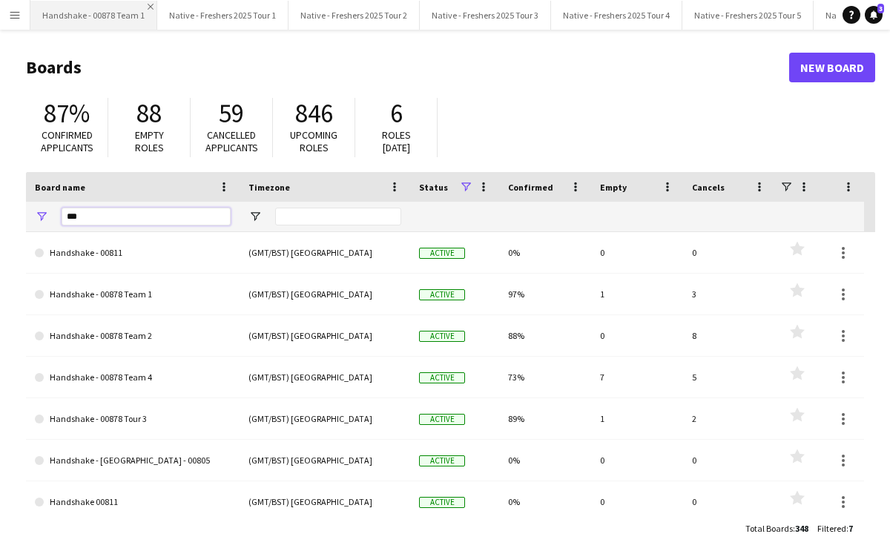
type input "***"
click at [148, 8] on app-icon "Close" at bounding box center [151, 7] width 6 height 6
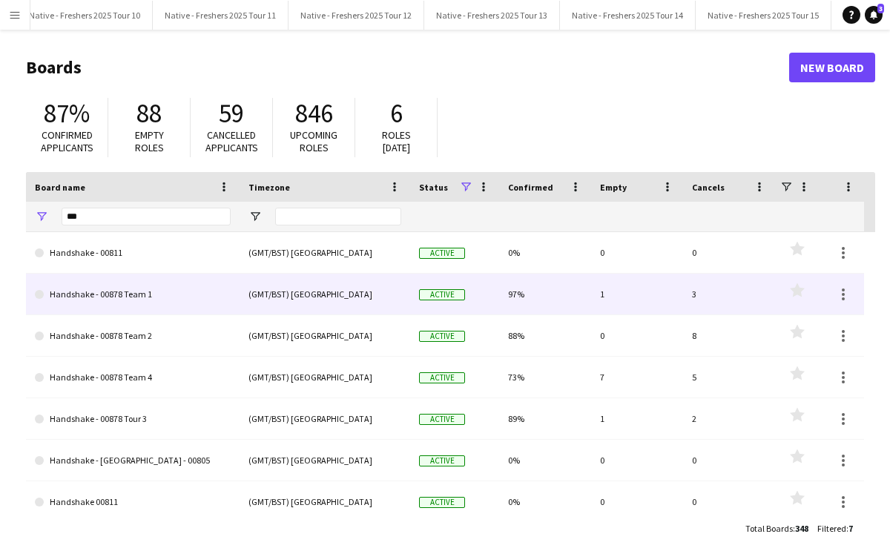
click at [176, 305] on link "Handshake - 00878 Team 1" at bounding box center [133, 295] width 196 height 42
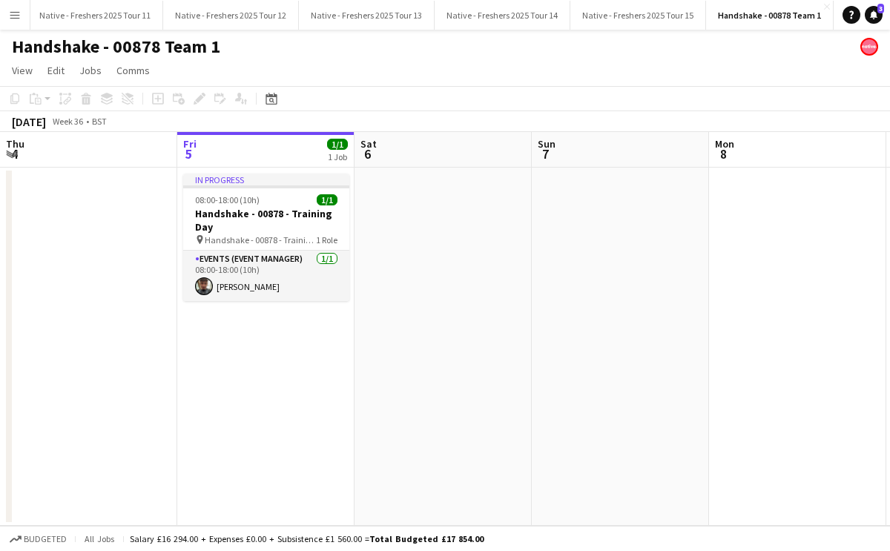
click at [839, 12] on app-icon "Add" at bounding box center [842, 15] width 6 height 6
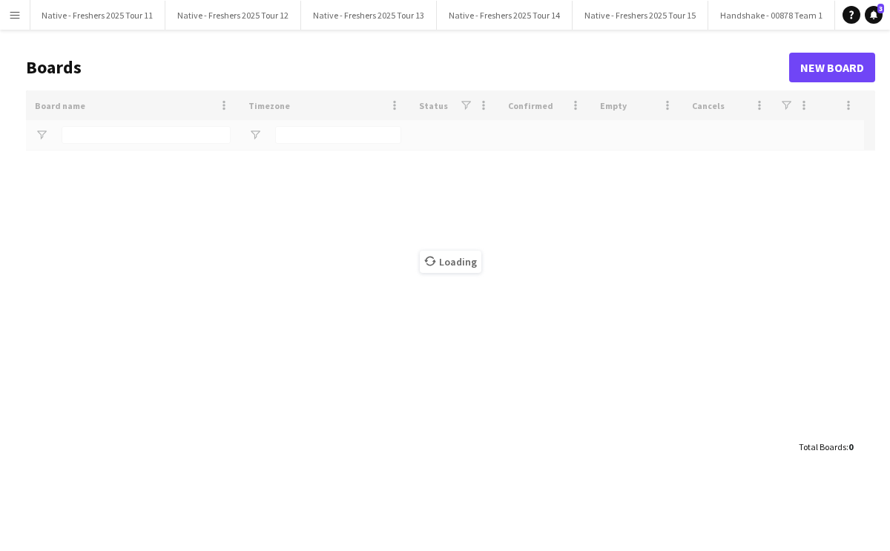
type input "***"
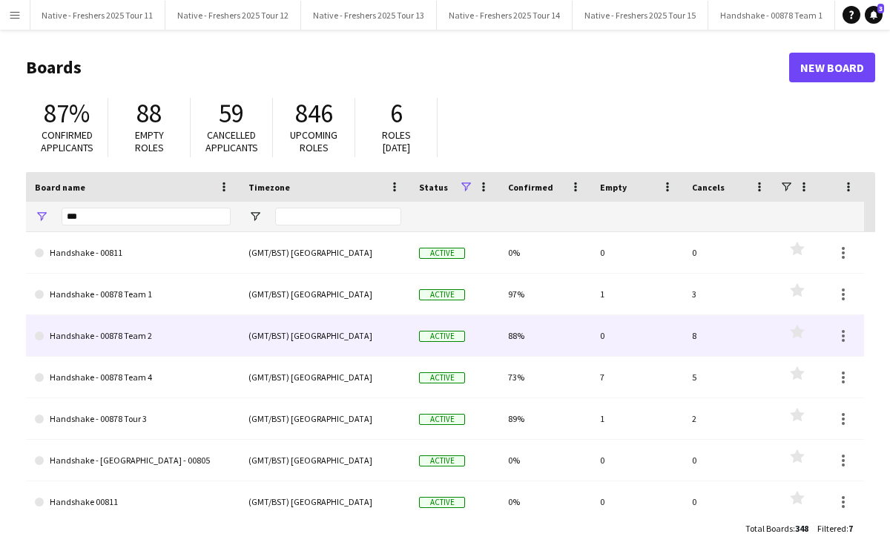
click at [214, 320] on link "Handshake - 00878 Team 2" at bounding box center [133, 336] width 196 height 42
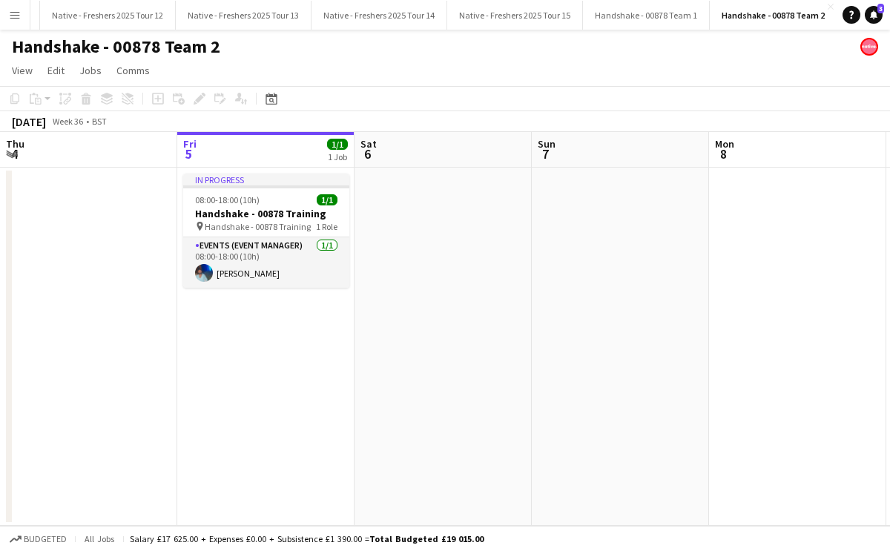
click at [840, 16] on button "Add" at bounding box center [846, 15] width 12 height 12
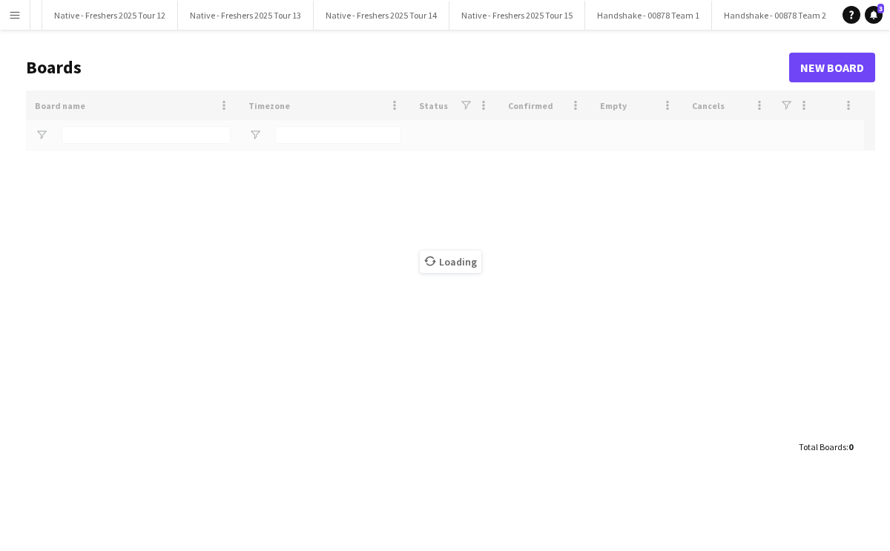
type input "***"
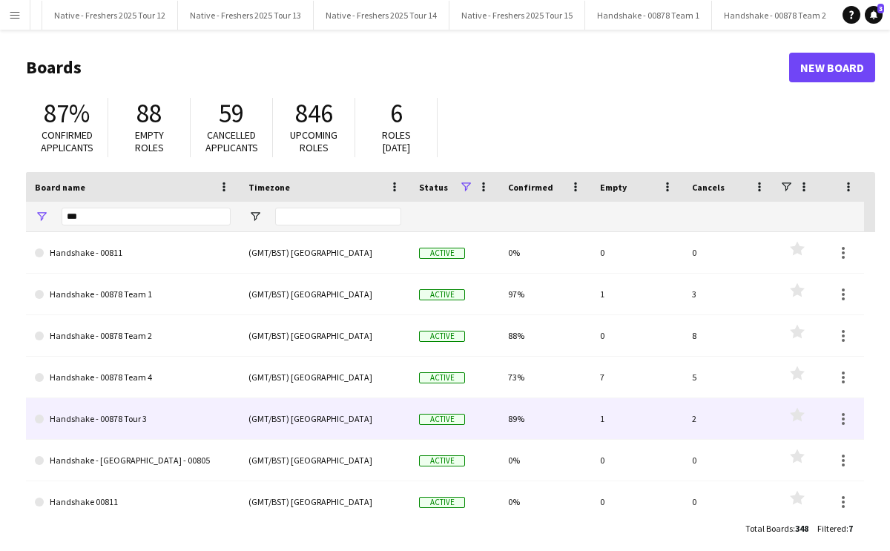
click at [173, 412] on link "Handshake - 00878 Tour 3" at bounding box center [133, 419] width 196 height 42
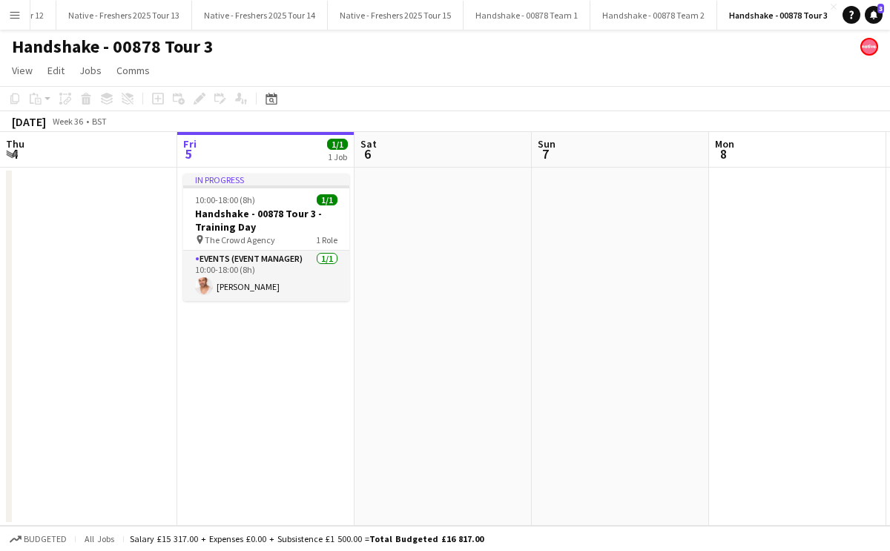
click at [843, 14] on button "Add" at bounding box center [849, 15] width 12 height 12
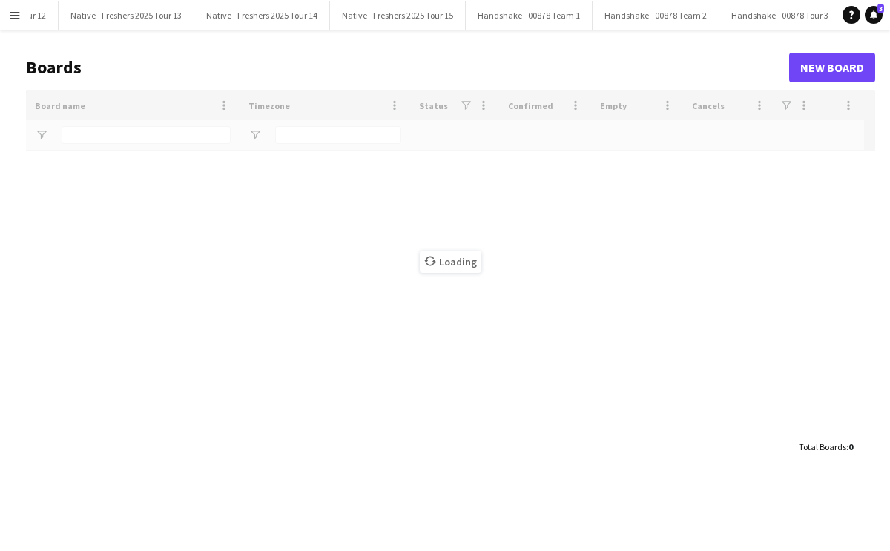
type input "***"
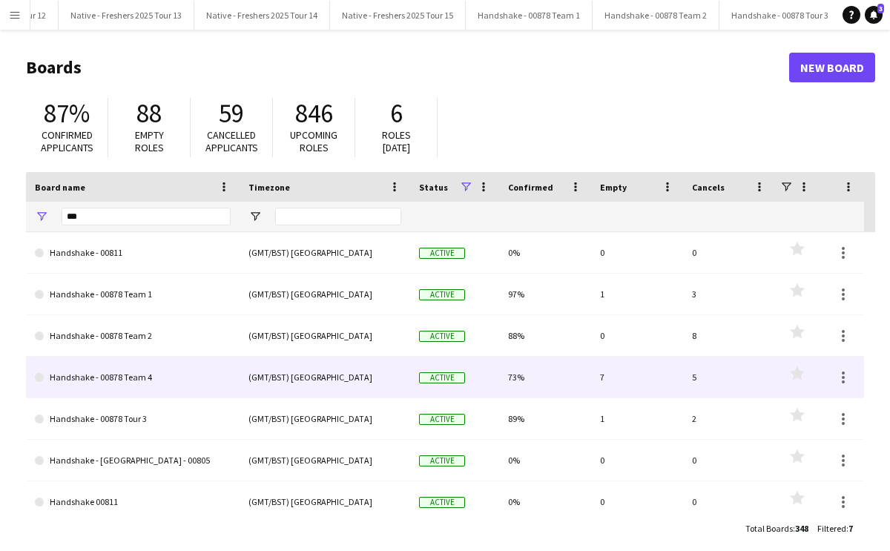
click at [198, 381] on link "Handshake - 00878 Team 4" at bounding box center [133, 378] width 196 height 42
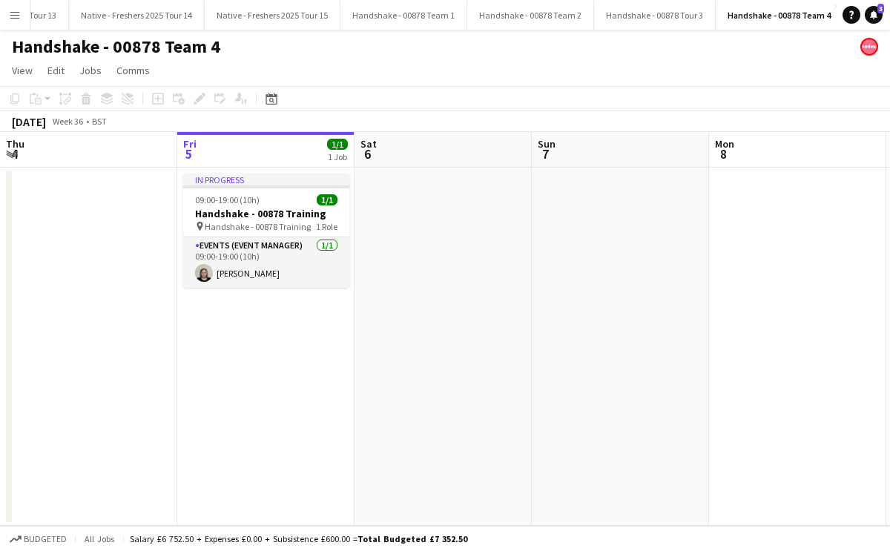
click at [849, 16] on app-icon "Add" at bounding box center [852, 15] width 6 height 6
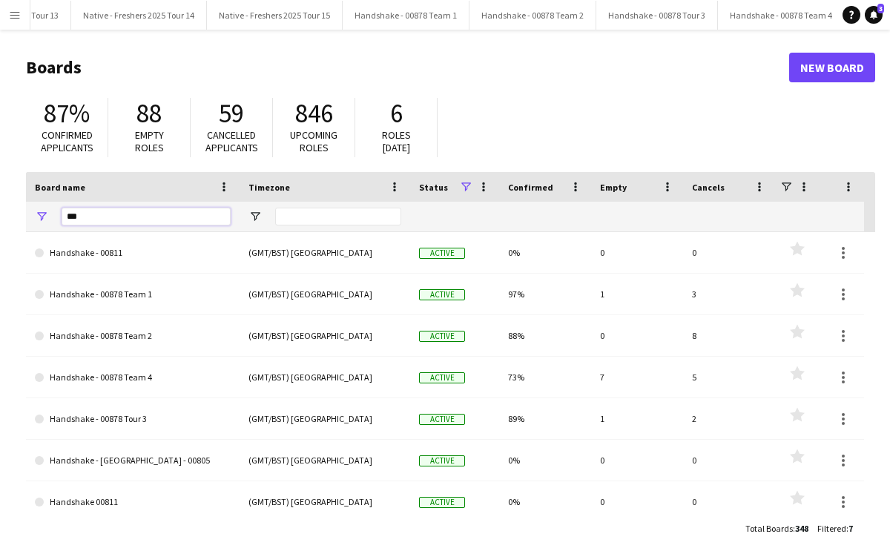
click at [142, 217] on input "***" at bounding box center [146, 217] width 169 height 18
type input "*"
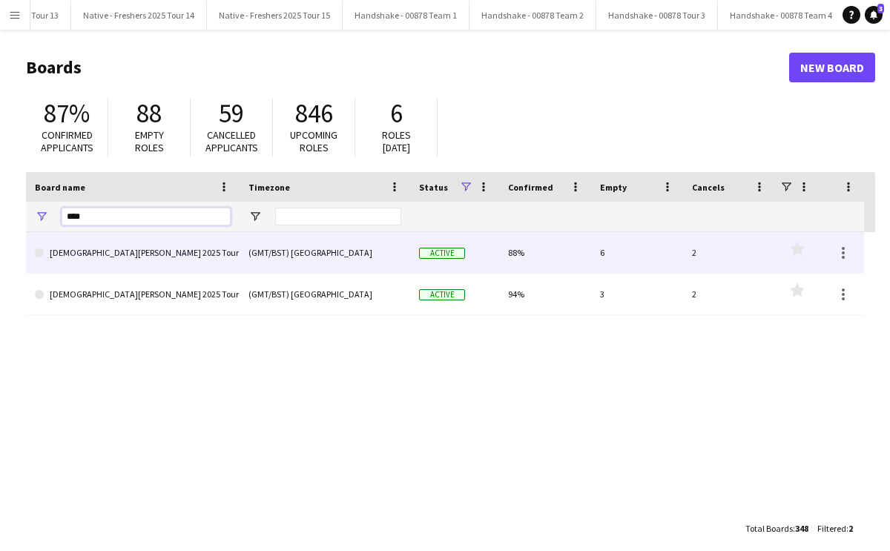
type input "****"
click at [203, 254] on link "[DEMOGRAPHIC_DATA][PERSON_NAME] 2025 Tour 1 - 00848" at bounding box center [133, 253] width 196 height 42
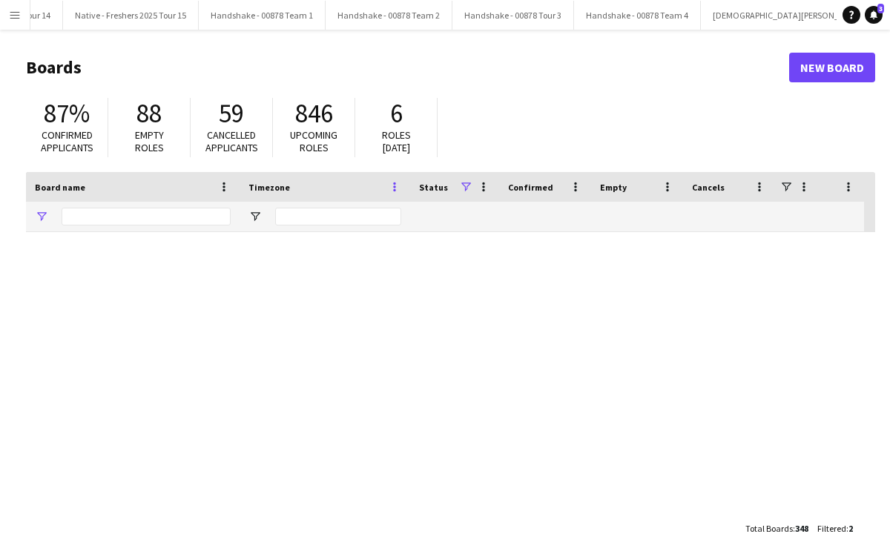
type input "****"
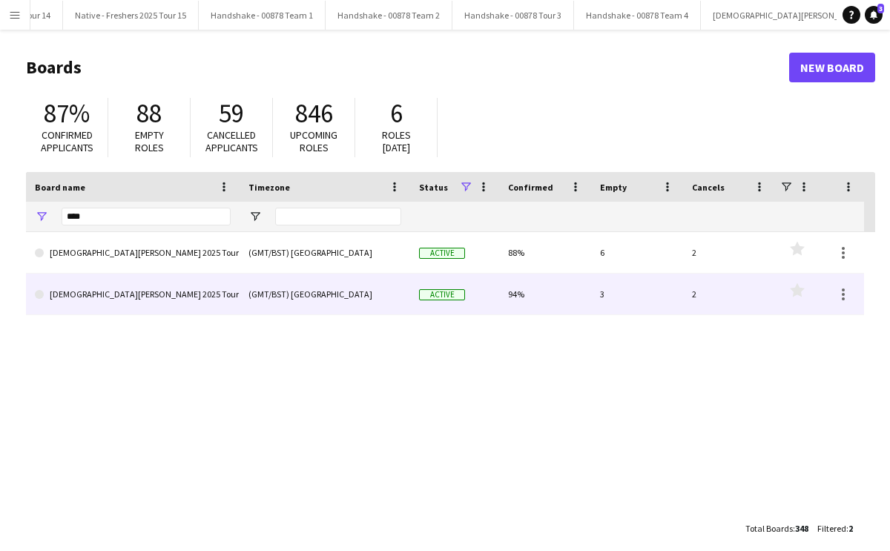
click at [208, 286] on link "[DEMOGRAPHIC_DATA][PERSON_NAME] 2025 Tour 2 - 00848" at bounding box center [133, 295] width 196 height 42
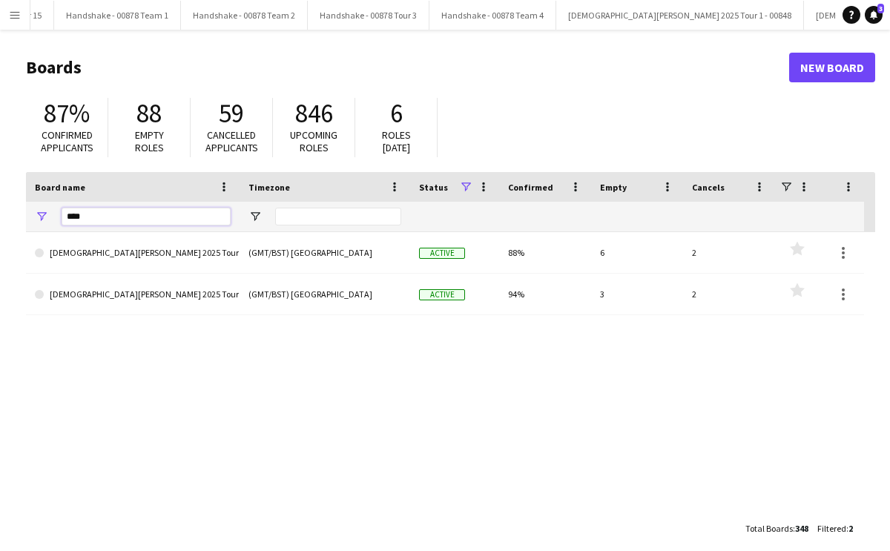
click at [114, 210] on input "****" at bounding box center [146, 217] width 169 height 18
type input "*"
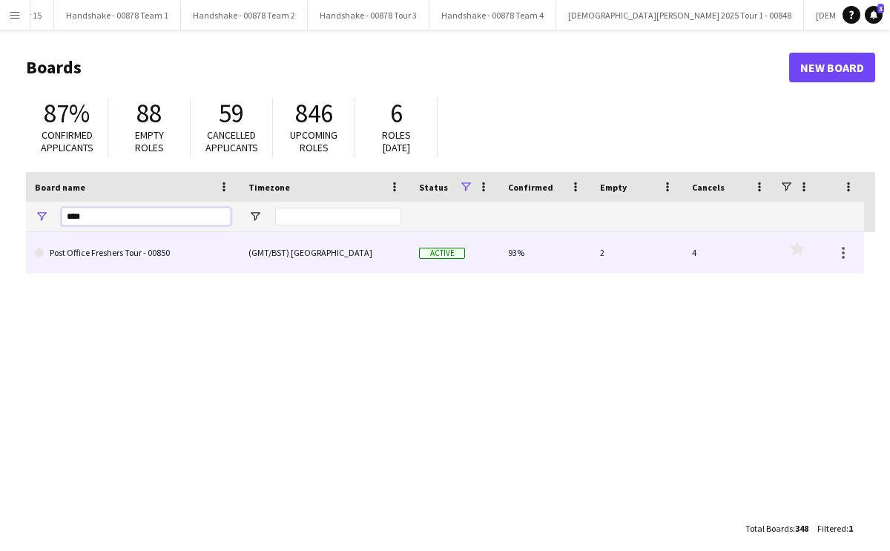
type input "****"
click at [131, 251] on link "Post Office Freshers Tour - 00850" at bounding box center [133, 253] width 196 height 42
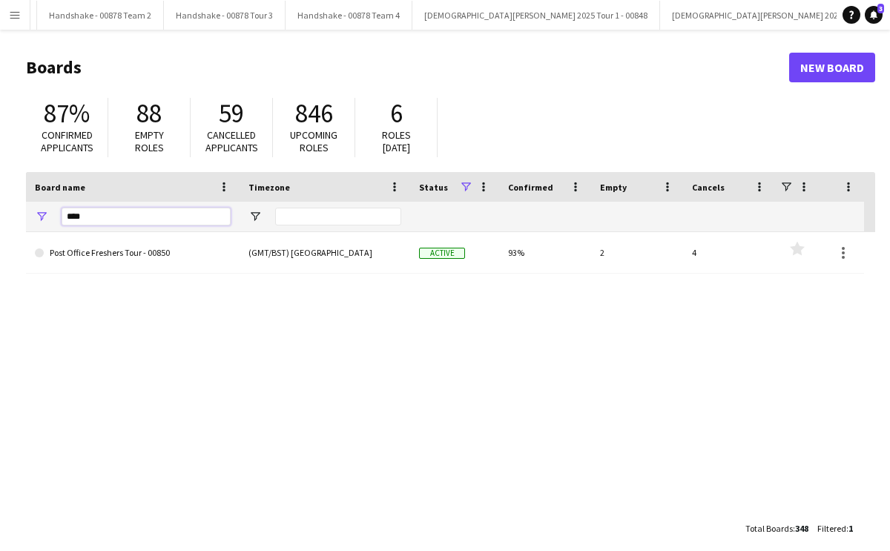
click at [191, 211] on input "****" at bounding box center [146, 217] width 169 height 18
type input "*"
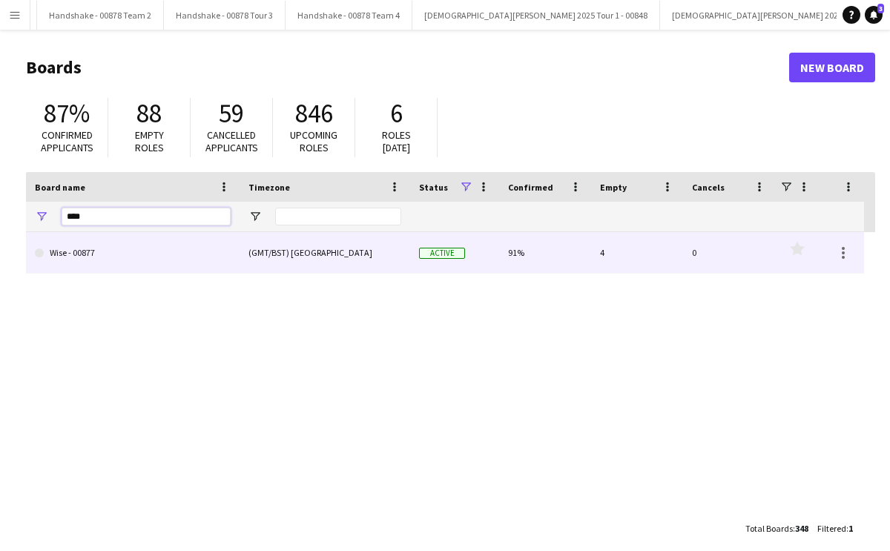
type input "****"
click at [194, 257] on link "Wise - 00877" at bounding box center [133, 253] width 196 height 42
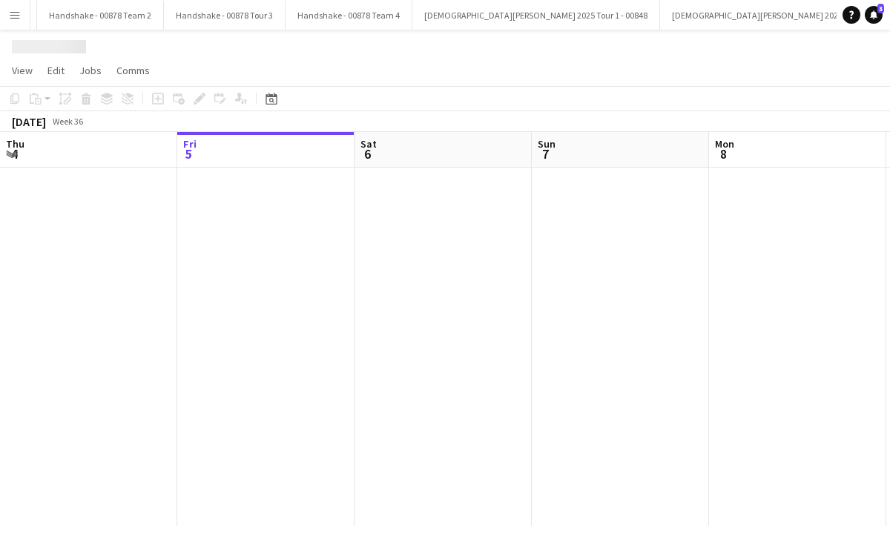
scroll to position [0, 2187]
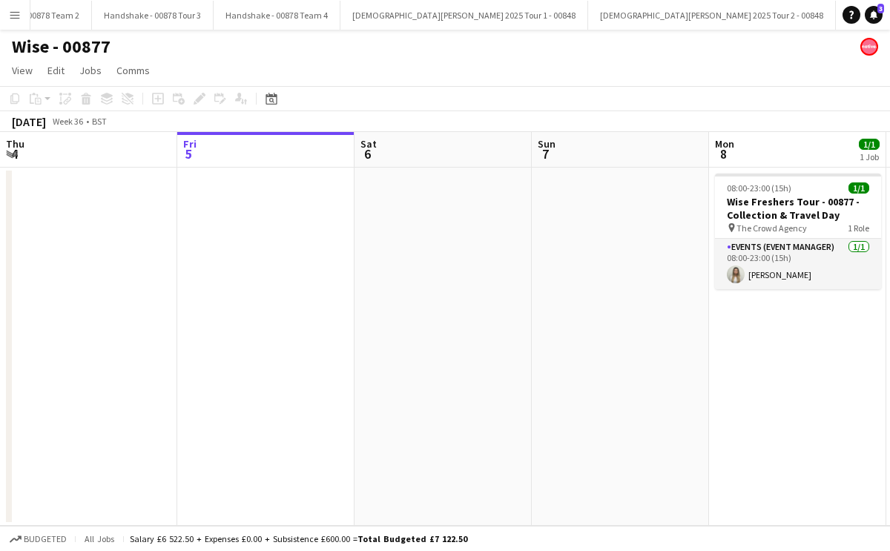
click at [15, 19] on app-icon "Menu" at bounding box center [15, 15] width 12 height 12
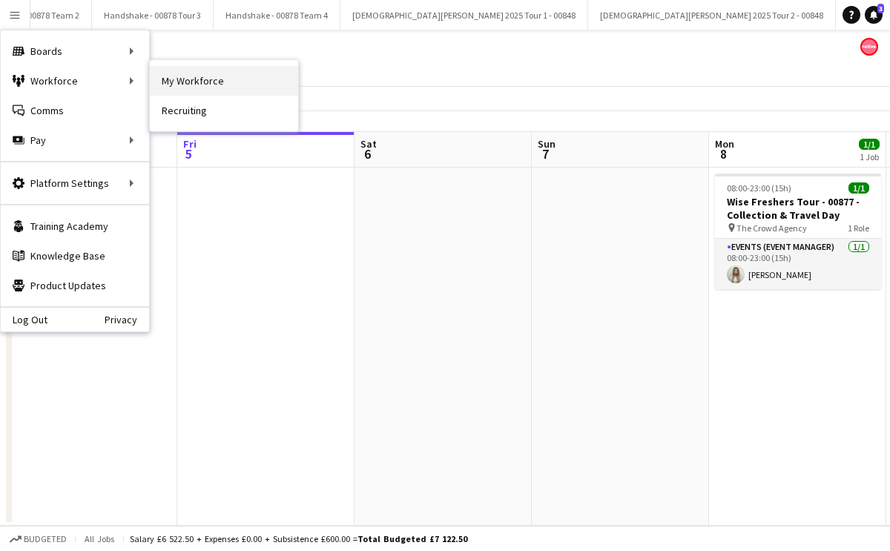
click at [185, 77] on link "My Workforce" at bounding box center [224, 81] width 148 height 30
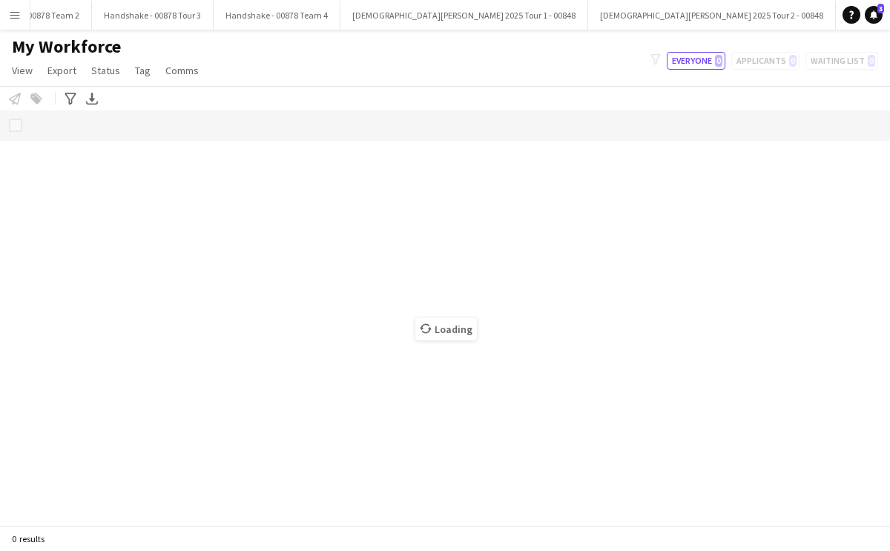
scroll to position [0, 2186]
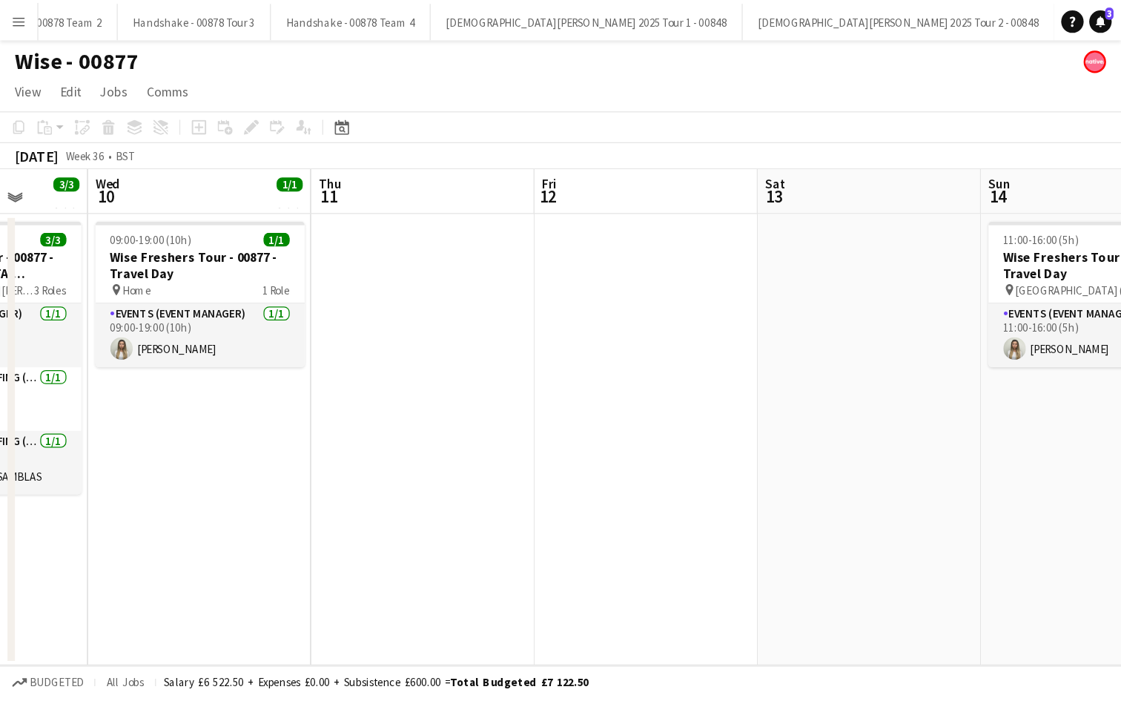
scroll to position [0, 655]
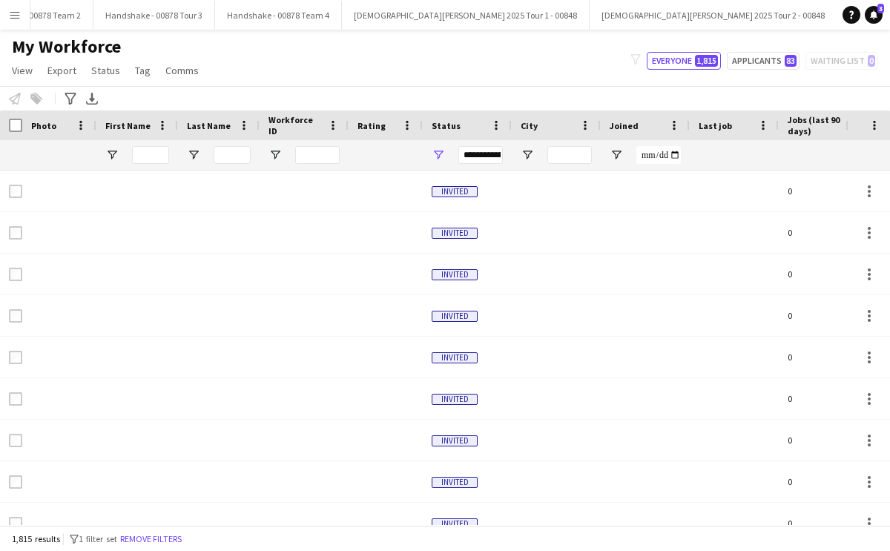
click at [659, 124] on div "Joined" at bounding box center [635, 125] width 53 height 22
click at [659, 124] on div "Joined 1" at bounding box center [635, 125] width 53 height 22
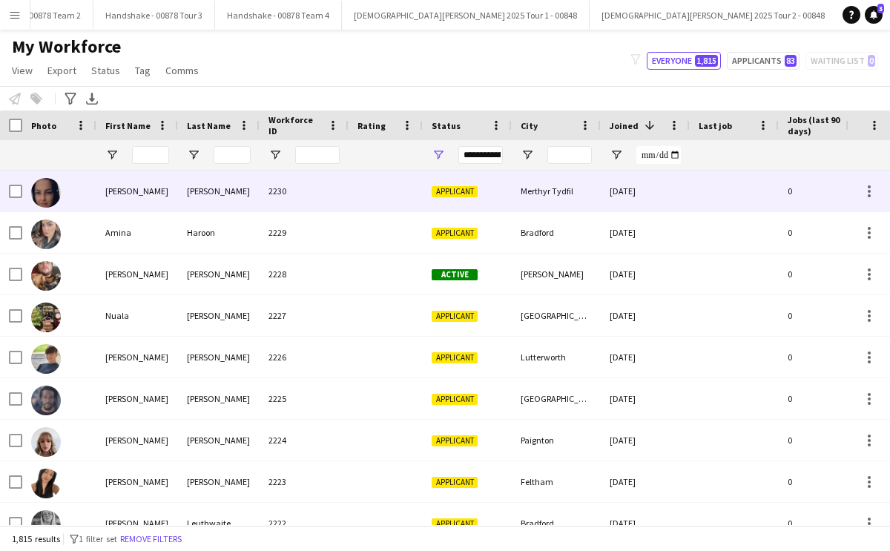
click at [52, 190] on img at bounding box center [46, 193] width 30 height 30
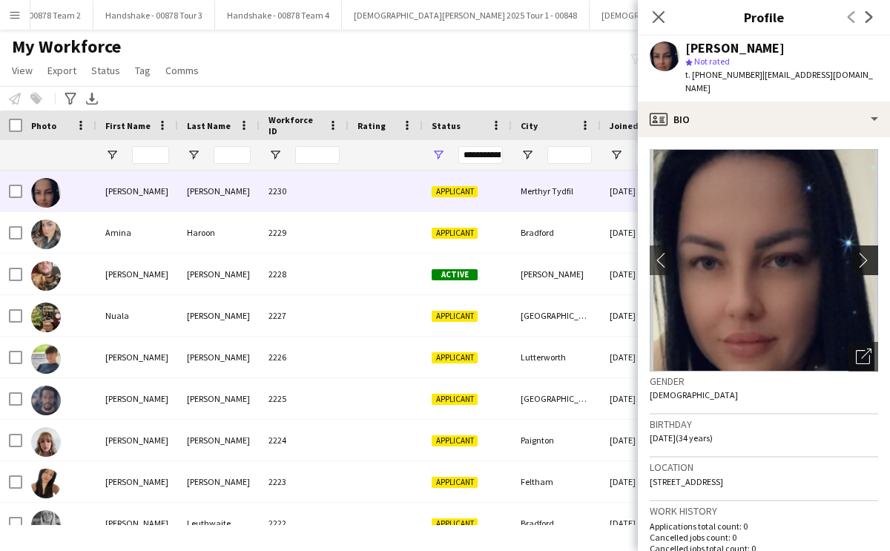
click at [860, 260] on app-icon "chevron-right" at bounding box center [867, 260] width 23 height 16
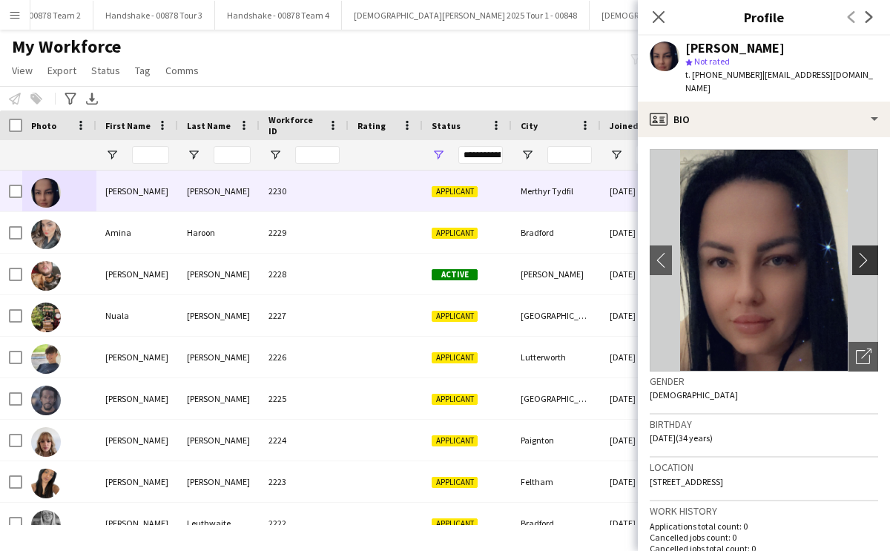
click at [865, 260] on app-icon "chevron-right" at bounding box center [867, 260] width 23 height 16
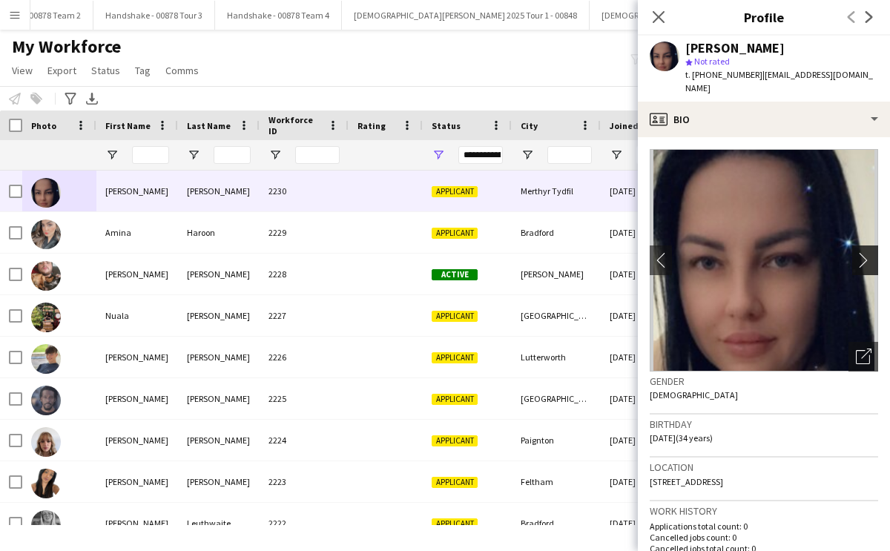
click at [865, 260] on app-icon "chevron-right" at bounding box center [867, 260] width 23 height 16
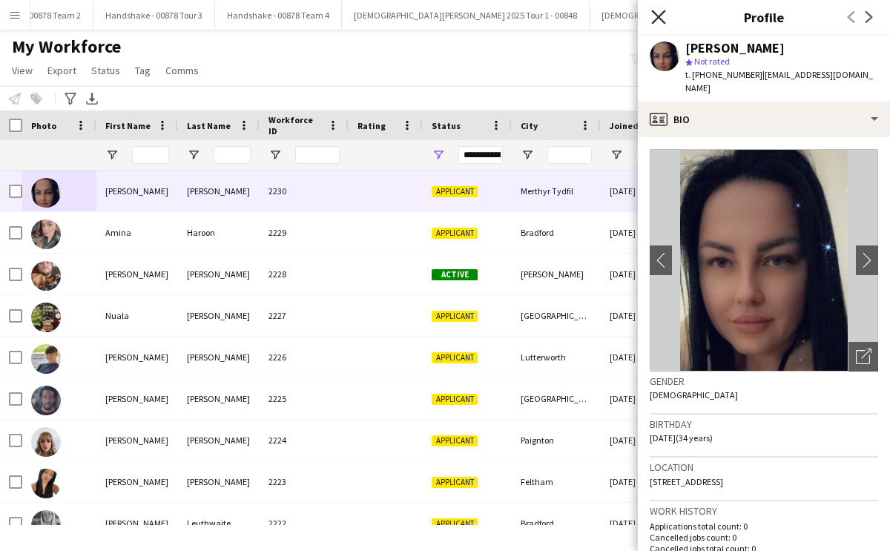
click at [659, 15] on icon at bounding box center [658, 17] width 14 height 14
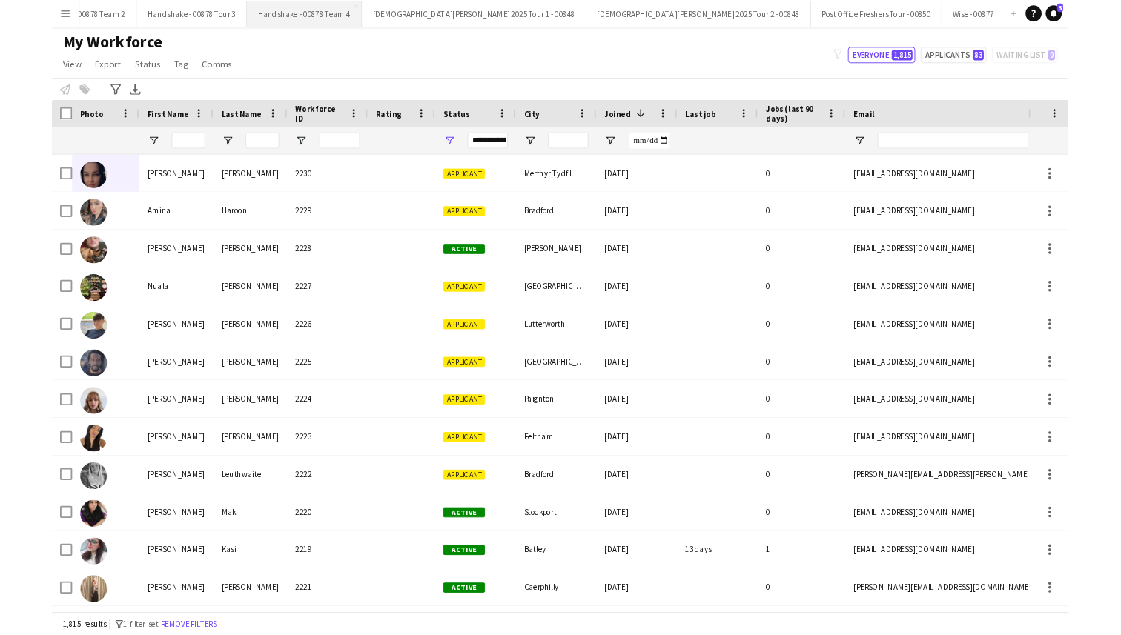
scroll to position [0, 1954]
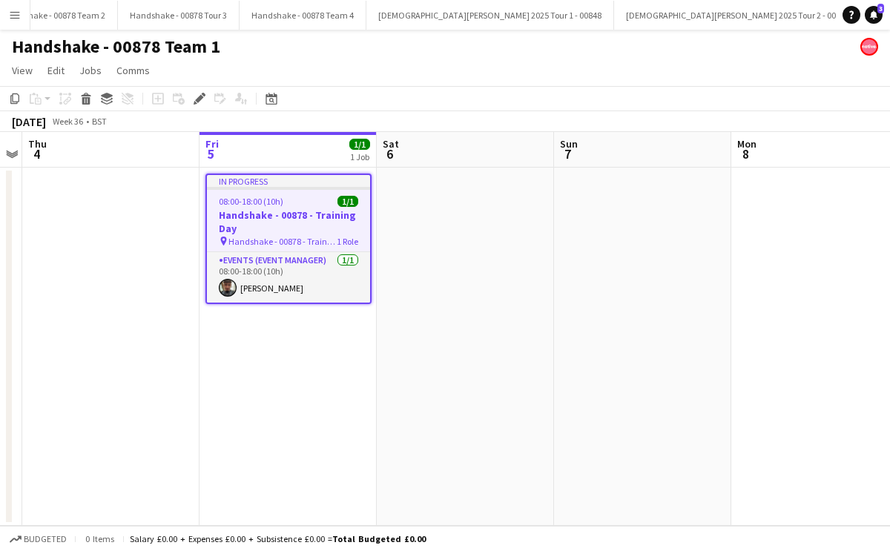
scroll to position [0, 2188]
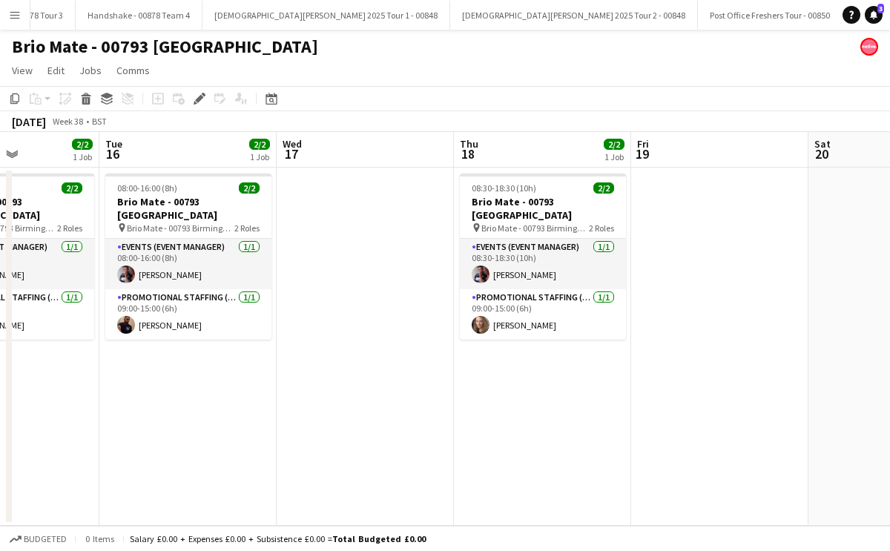
scroll to position [0, 610]
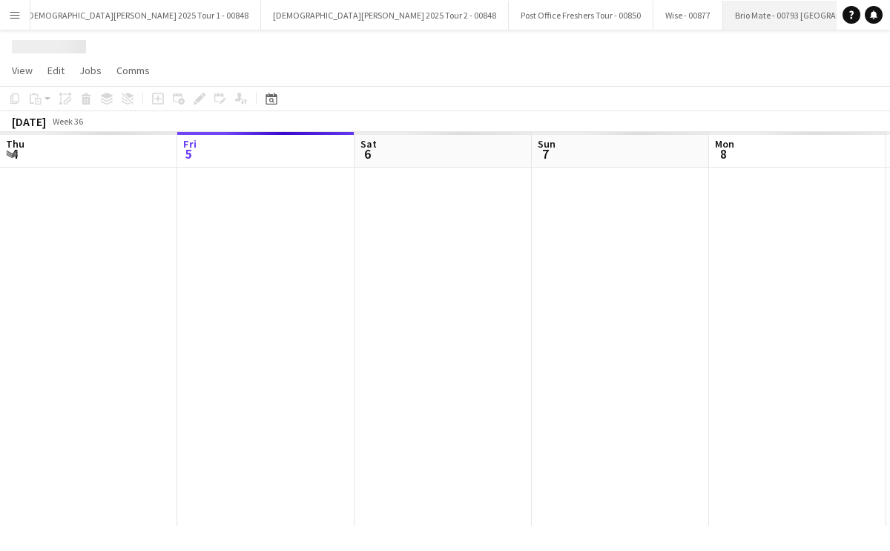
scroll to position [0, 509]
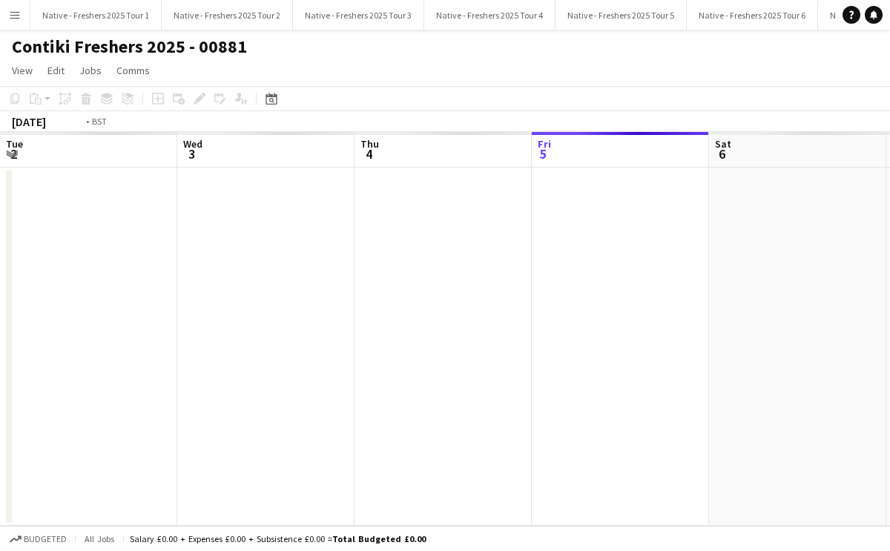
scroll to position [0, 509]
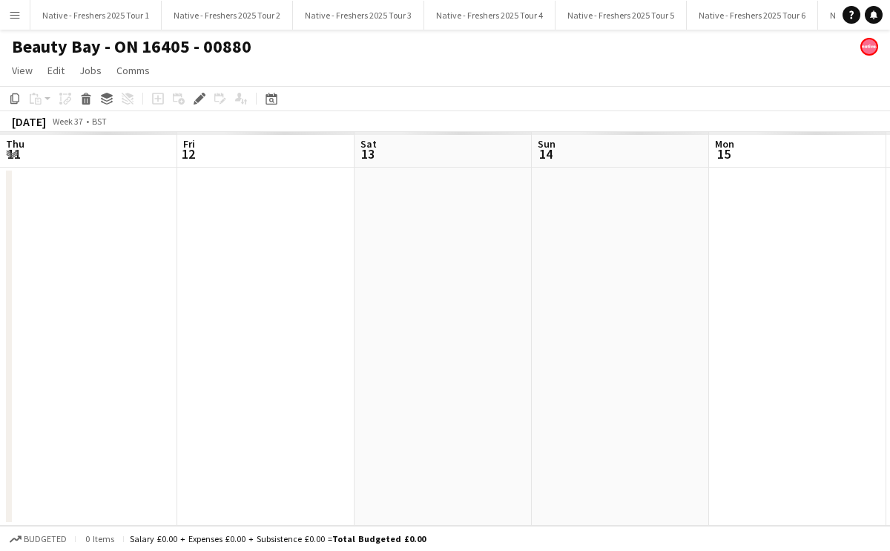
scroll to position [0, 509]
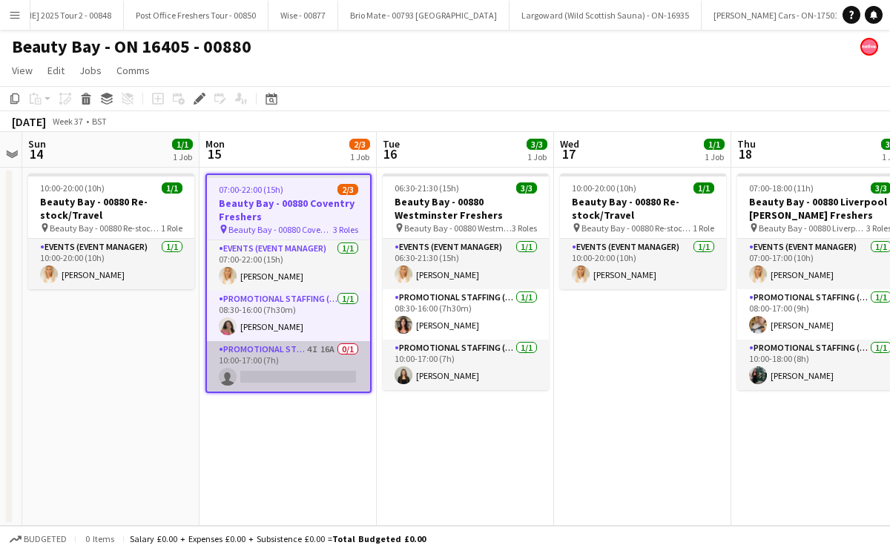
click at [296, 360] on app-card-role "Promotional Staffing (Brand Ambassadors) 4I 16A 0/1 10:00-17:00 (7h) single-neu…" at bounding box center [288, 366] width 163 height 50
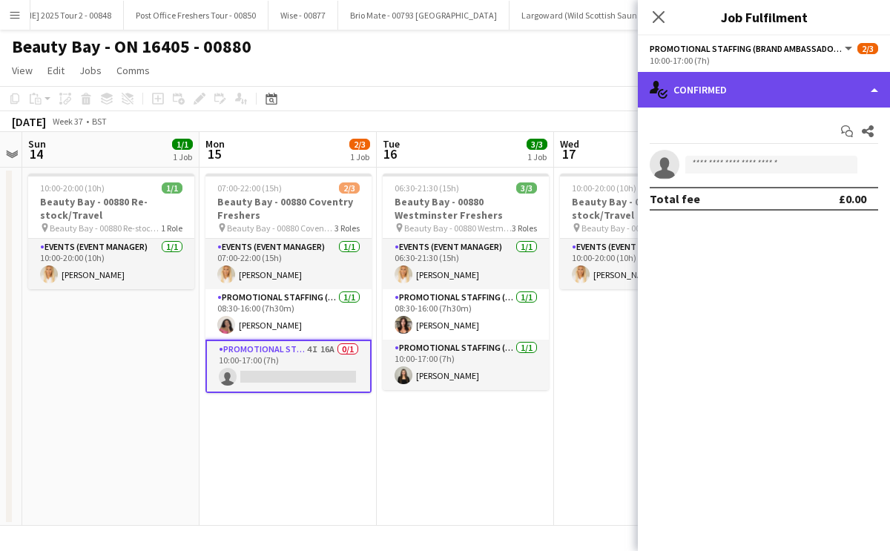
click at [812, 101] on div "single-neutral-actions-check-2 Confirmed" at bounding box center [764, 90] width 252 height 36
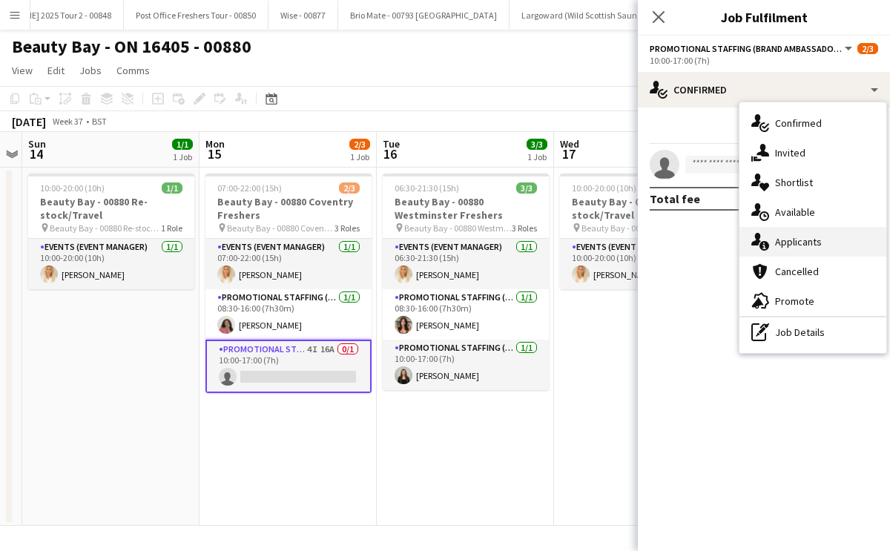
click at [802, 243] on span "Applicants" at bounding box center [798, 241] width 47 height 13
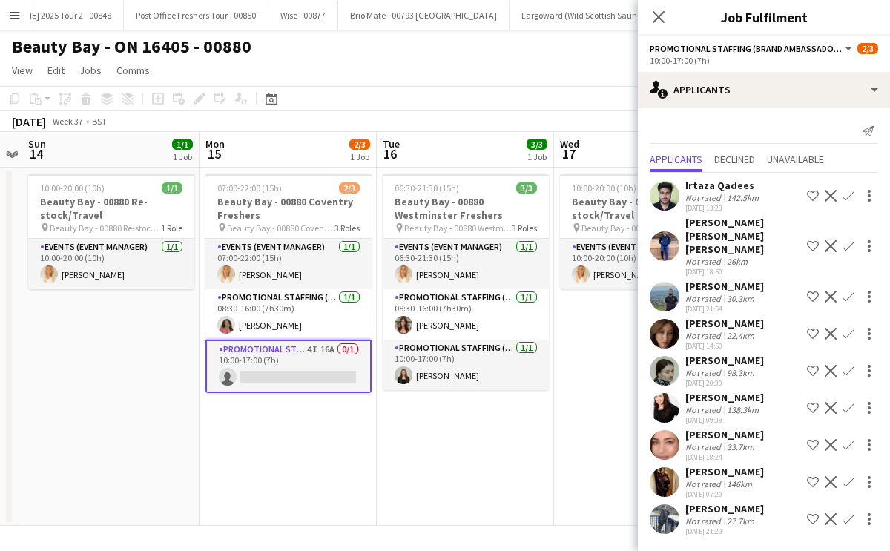
click at [667, 437] on app-user-avatar at bounding box center [665, 445] width 30 height 30
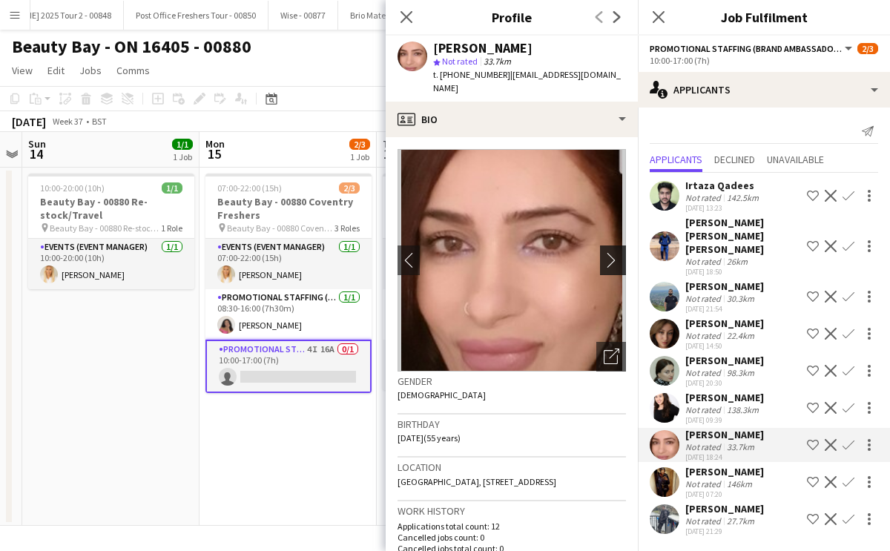
click at [615, 252] on app-icon "chevron-right" at bounding box center [615, 260] width 23 height 16
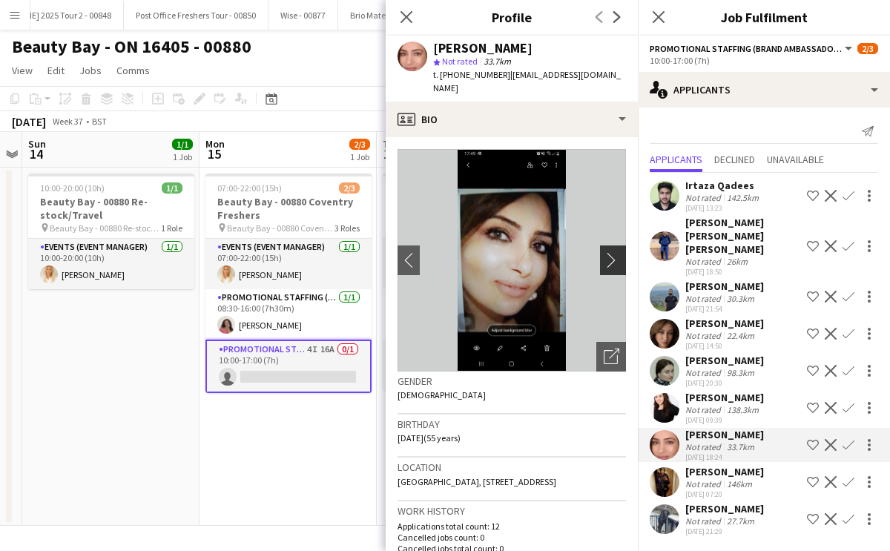
click at [615, 252] on app-icon "chevron-right" at bounding box center [615, 260] width 23 height 16
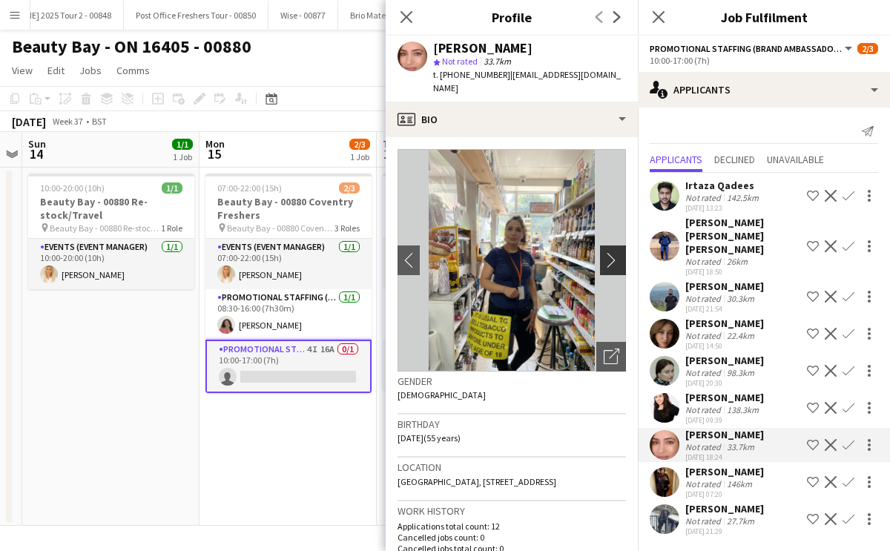
click at [615, 252] on app-icon "chevron-right" at bounding box center [615, 260] width 23 height 16
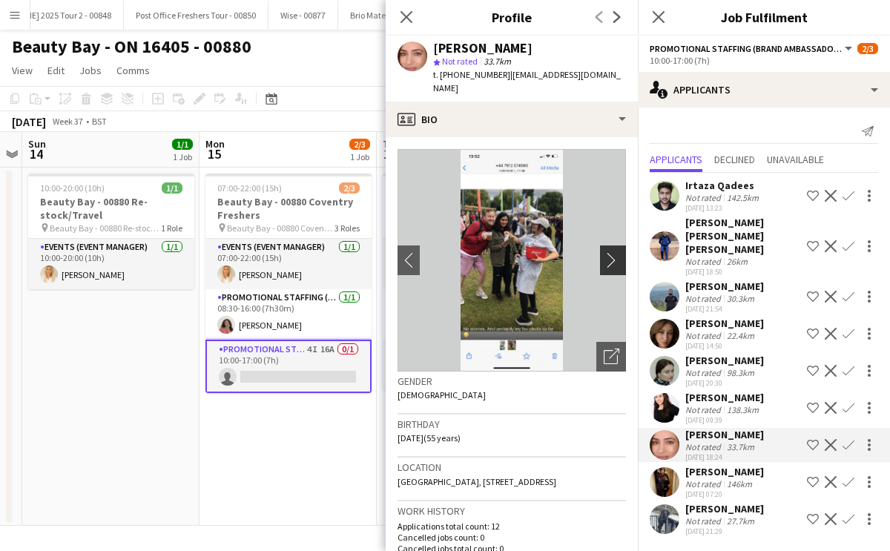
click at [615, 252] on app-icon "chevron-right" at bounding box center [615, 260] width 23 height 16
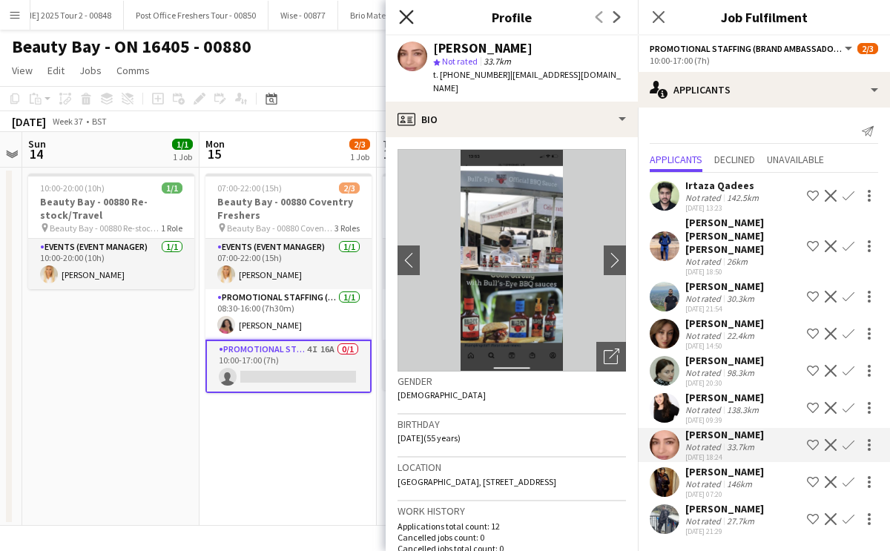
click at [409, 20] on icon at bounding box center [406, 17] width 14 height 14
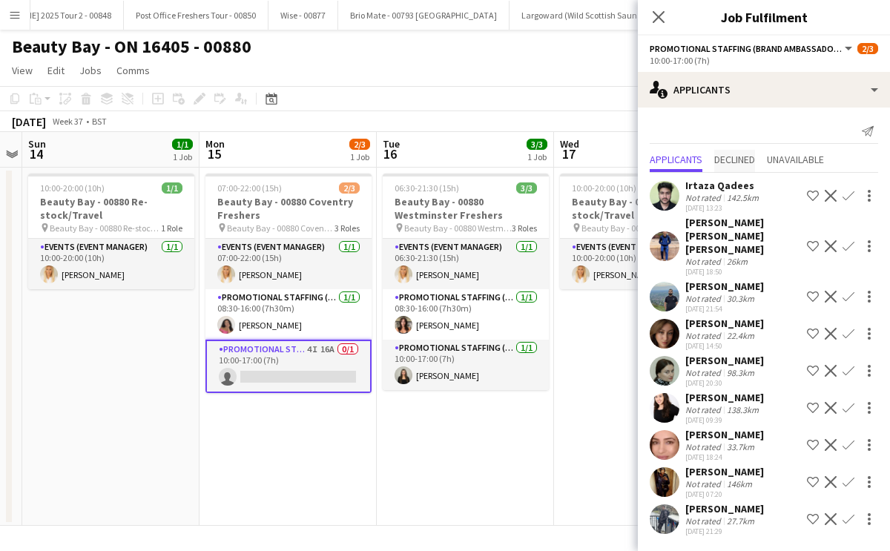
click at [731, 165] on span "Declined" at bounding box center [734, 159] width 41 height 10
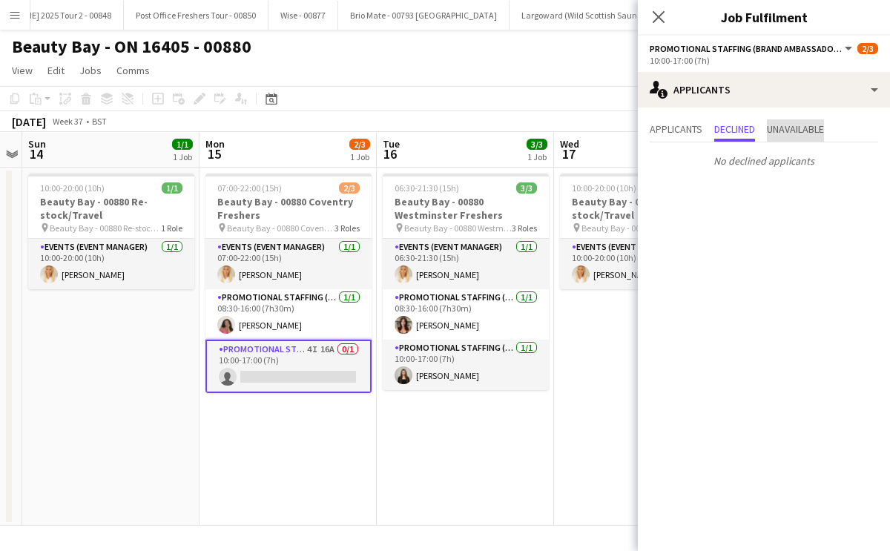
click at [791, 126] on span "Unavailable" at bounding box center [795, 129] width 57 height 10
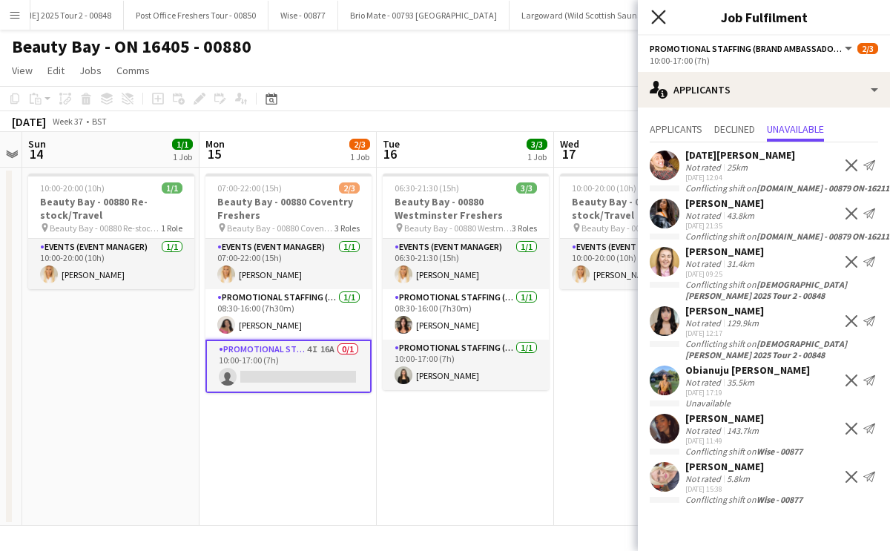
click at [657, 22] on icon "Close pop-in" at bounding box center [658, 17] width 14 height 14
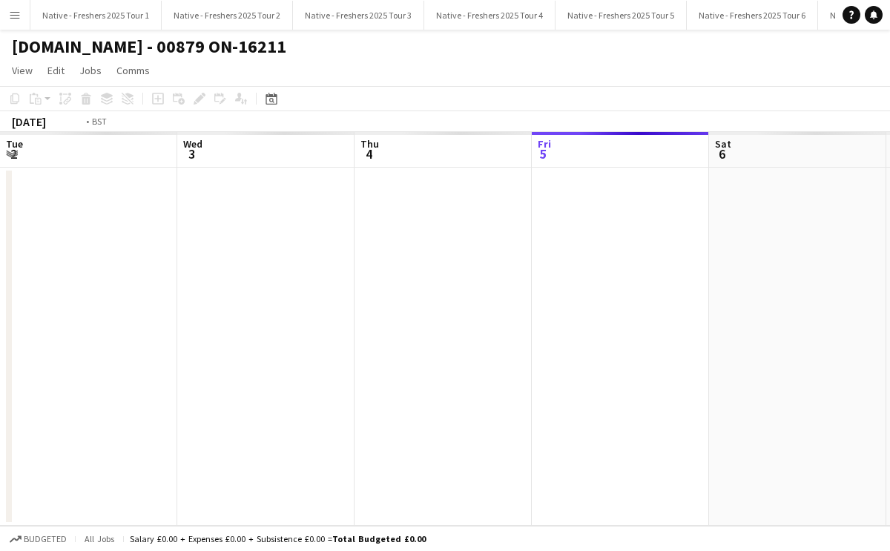
scroll to position [0, 509]
